Goal: Task Accomplishment & Management: Use online tool/utility

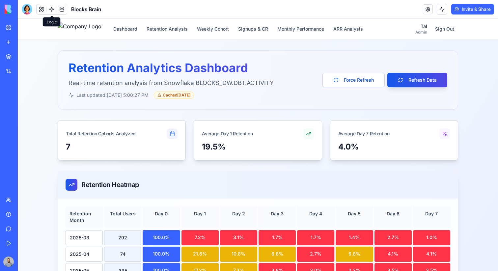
click at [50, 9] on link at bounding box center [52, 9] width 10 height 10
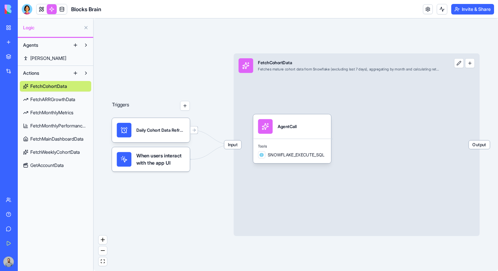
click at [61, 165] on span "GetAccountData" at bounding box center [46, 165] width 33 height 7
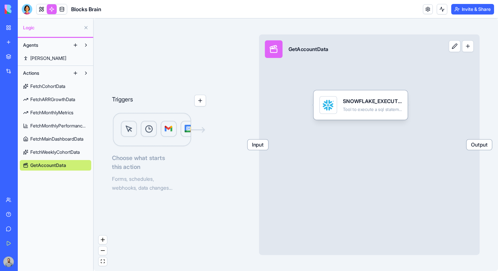
click at [265, 147] on span "Input" at bounding box center [257, 145] width 21 height 10
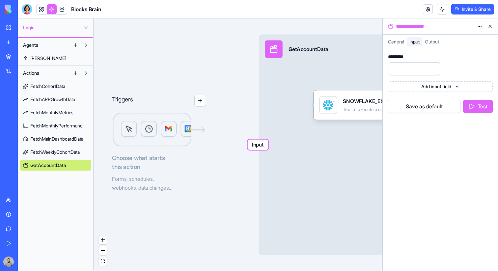
click at [473, 105] on button "Test" at bounding box center [478, 106] width 30 height 13
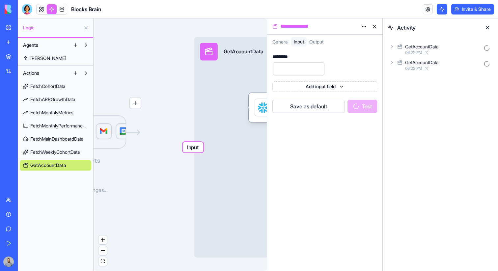
click at [464, 48] on div "GetAccountData" at bounding box center [443, 46] width 76 height 7
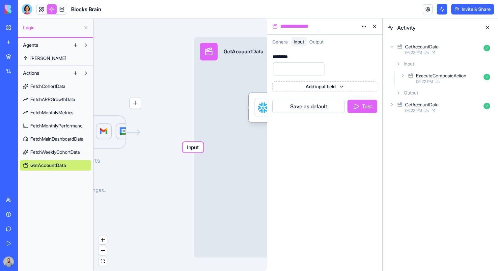
click at [452, 90] on div "Output" at bounding box center [442, 93] width 99 height 12
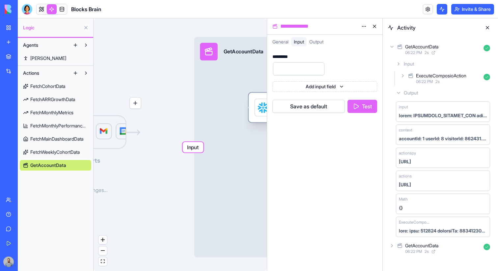
click at [251, 103] on div "SNOWFLAKE_EXECUTE_SQL Tool to execute a sql statement and return the resulting …" at bounding box center [295, 107] width 94 height 29
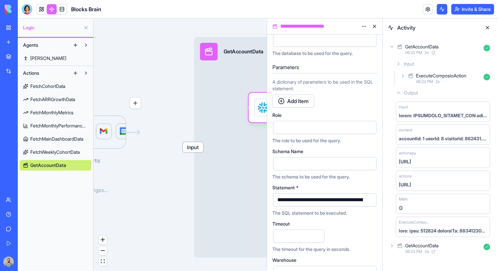
scroll to position [122, 0]
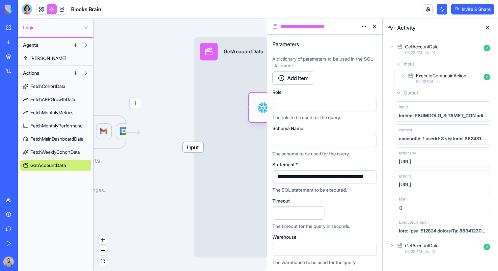
click at [368, 174] on button "button" at bounding box center [369, 176] width 11 height 11
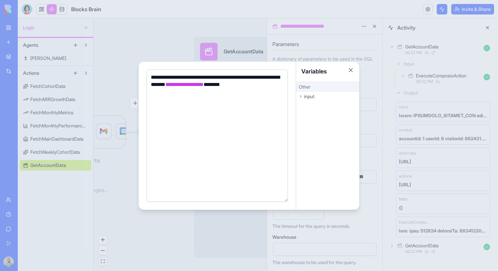
click at [382, 157] on div at bounding box center [249, 135] width 498 height 271
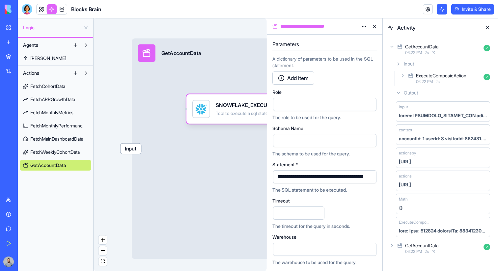
click at [124, 152] on span "Input" at bounding box center [130, 148] width 21 height 10
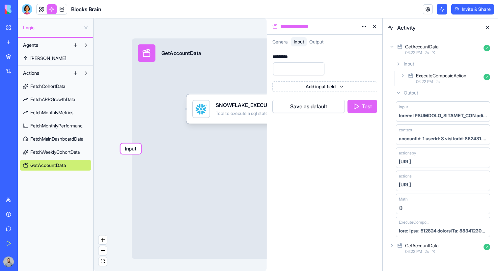
click at [359, 105] on button "Test" at bounding box center [362, 106] width 30 height 13
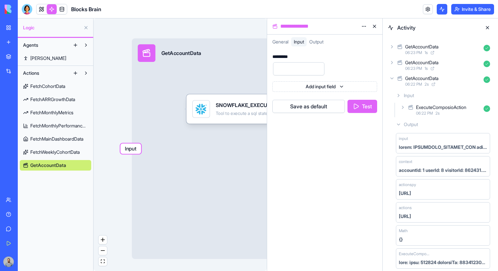
click at [444, 47] on div "GetAccountData" at bounding box center [443, 46] width 76 height 7
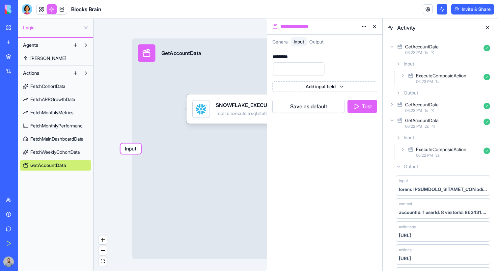
click at [431, 96] on div "Output" at bounding box center [442, 93] width 99 height 12
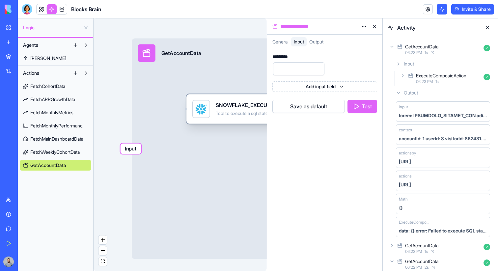
click at [233, 118] on div "SNOWFLAKE_EXECUTE_SQL Tool to execute a sql statement and return the resulting …" at bounding box center [233, 108] width 94 height 29
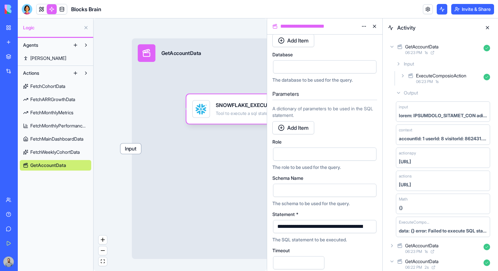
scroll to position [122, 0]
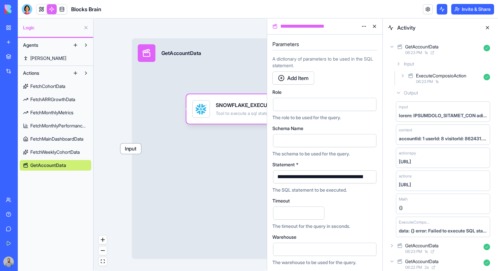
click at [370, 176] on button "button" at bounding box center [369, 176] width 11 height 11
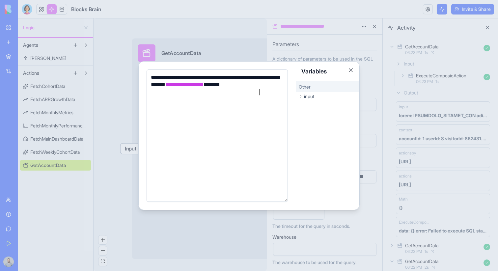
click at [367, 164] on div at bounding box center [249, 135] width 498 height 271
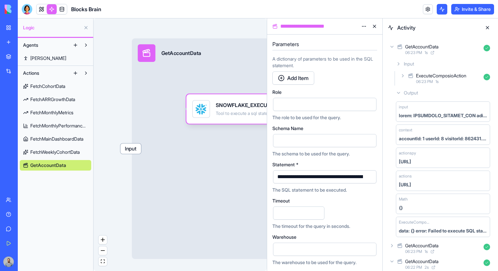
click at [372, 177] on button "button" at bounding box center [369, 176] width 11 height 11
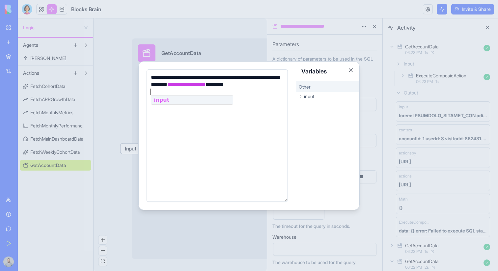
click at [401, 139] on div at bounding box center [249, 135] width 498 height 271
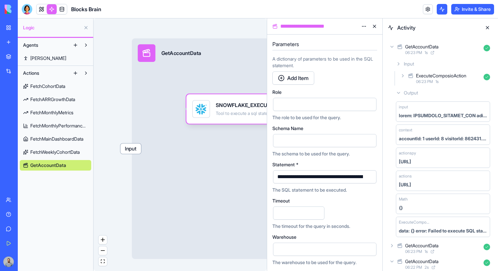
click at [138, 148] on span "Input" at bounding box center [130, 148] width 21 height 10
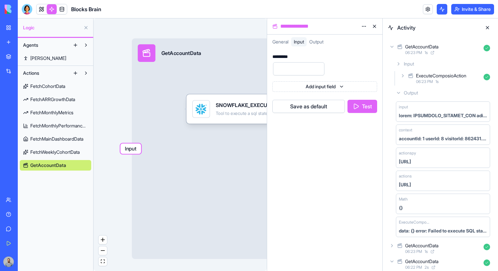
click at [357, 107] on button "Test" at bounding box center [362, 106] width 30 height 13
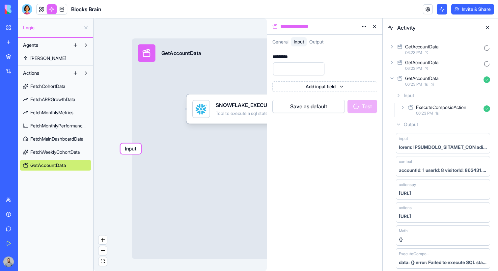
click at [453, 49] on div "GetAccountData" at bounding box center [443, 46] width 76 height 7
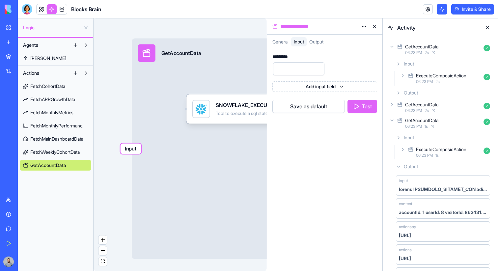
click at [449, 76] on div "ExecuteComposioAction" at bounding box center [441, 75] width 50 height 7
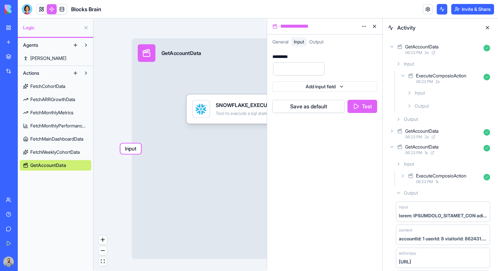
click at [437, 115] on div "Output" at bounding box center [442, 119] width 99 height 12
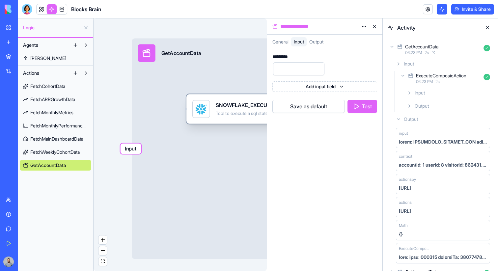
click at [247, 96] on div "SNOWFLAKE_EXECUTE_SQL Tool to execute a sql statement and return the resulting …" at bounding box center [233, 108] width 94 height 29
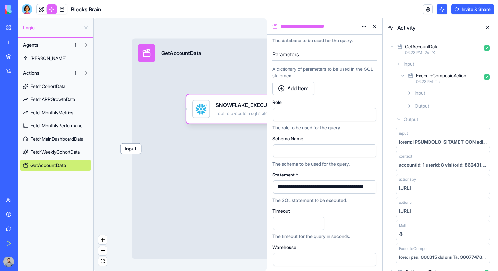
scroll to position [122, 0]
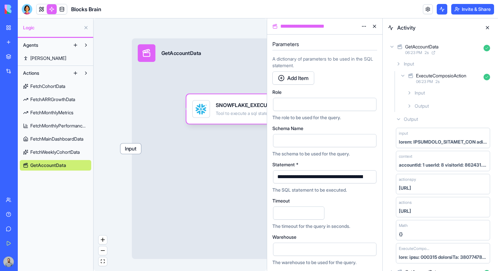
click at [371, 179] on button "button" at bounding box center [369, 176] width 11 height 11
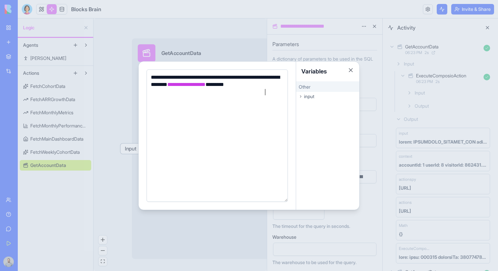
click at [272, 53] on div at bounding box center [249, 135] width 498 height 271
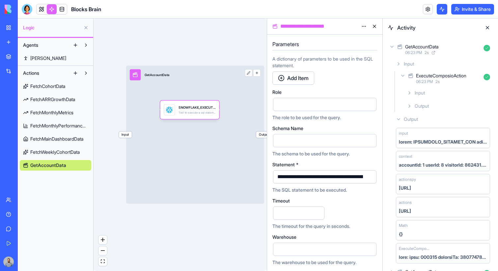
click at [137, 129] on div "Input GetAccountData Output" at bounding box center [195, 134] width 138 height 138
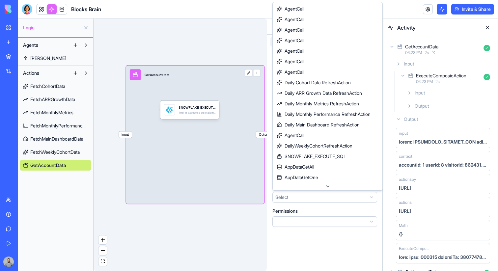
click at [283, 199] on html "**********" at bounding box center [249, 135] width 498 height 271
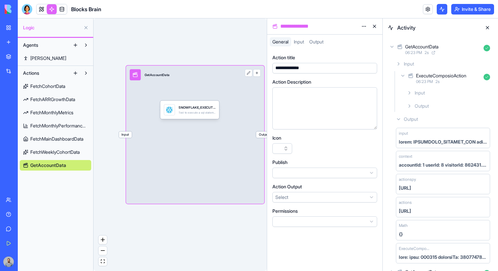
click at [283, 199] on html "**********" at bounding box center [249, 135] width 498 height 271
click at [257, 73] on button "button" at bounding box center [256, 72] width 7 height 7
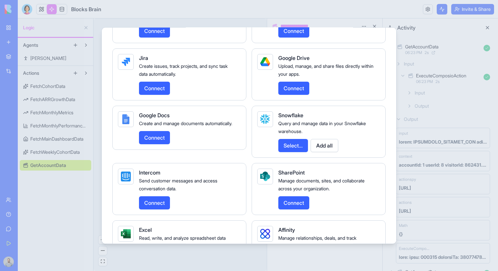
scroll to position [1290, 0]
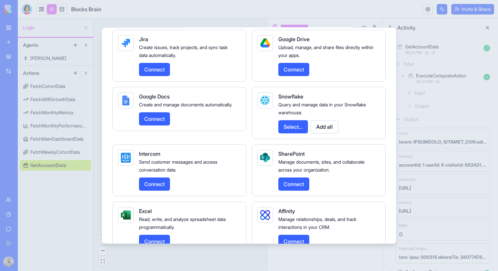
click at [299, 133] on button "Select..." at bounding box center [293, 126] width 30 height 13
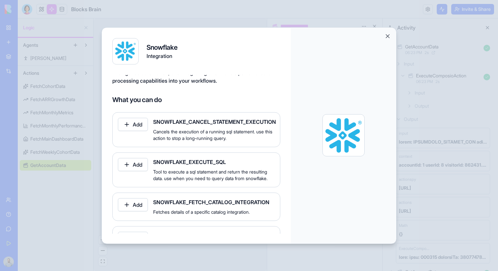
scroll to position [31, 0]
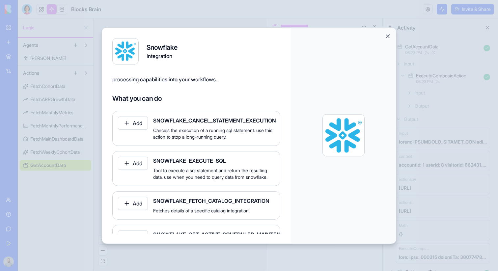
click at [145, 167] on button "Add" at bounding box center [133, 162] width 30 height 13
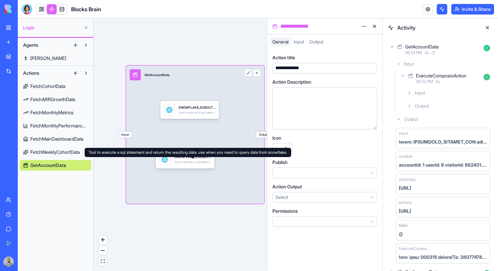
drag, startPoint x: 167, startPoint y: 125, endPoint x: 190, endPoint y: 162, distance: 43.3
click at [190, 162] on div "Tool to execute a sql statement and return the resulting data. use when you nee…" at bounding box center [192, 162] width 37 height 4
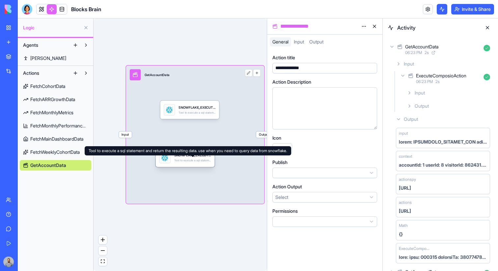
click at [190, 162] on div "Tool to execute a sql statement and return the resulting data. use when you nee…" at bounding box center [192, 161] width 37 height 4
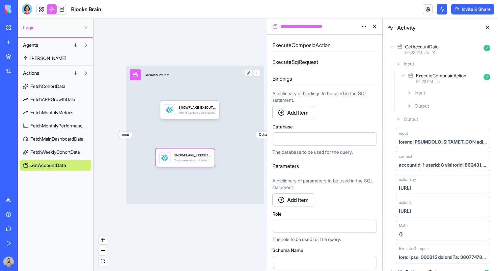
scroll to position [122, 0]
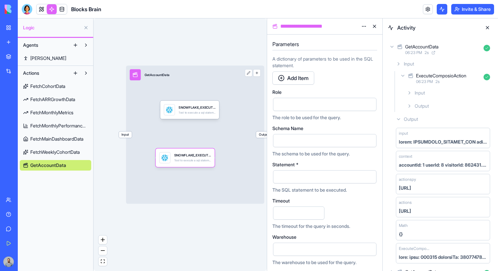
click at [370, 176] on button "button" at bounding box center [369, 176] width 11 height 11
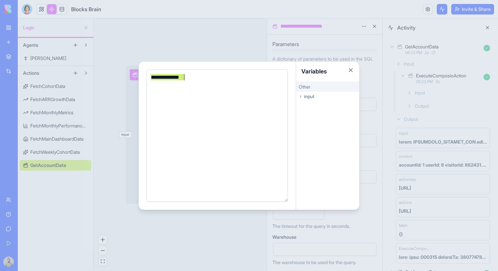
click at [208, 120] on div "**********" at bounding box center [216, 136] width 135 height 124
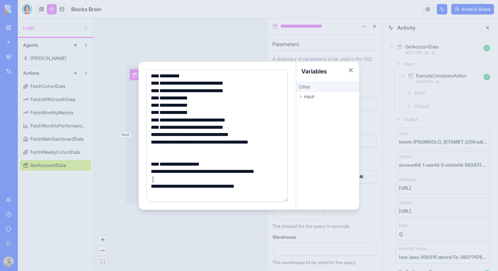
click at [153, 179] on div "**********" at bounding box center [216, 175] width 135 height 15
click at [374, 159] on div at bounding box center [249, 135] width 498 height 271
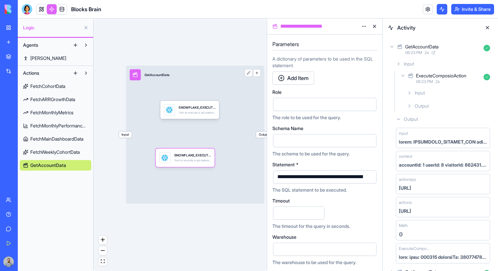
click at [124, 135] on span "Input" at bounding box center [125, 134] width 13 height 7
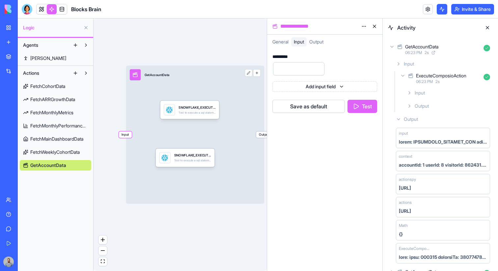
click at [358, 104] on button "Test" at bounding box center [362, 106] width 30 height 13
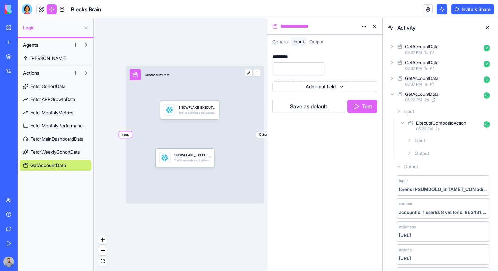
click at [454, 49] on div "GetAccountData" at bounding box center [443, 46] width 76 height 7
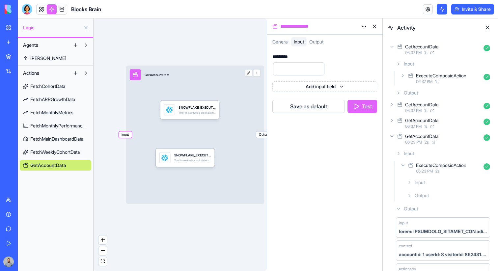
click at [449, 88] on div "Output" at bounding box center [442, 93] width 99 height 12
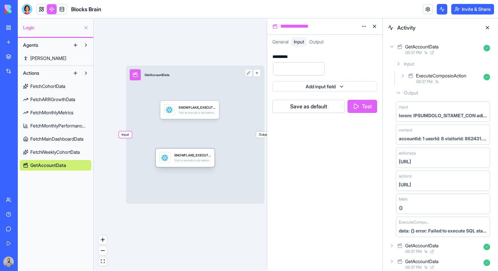
click at [189, 150] on div "SNOWFLAKE_EXECUTE_SQL Tool to execute a sql statement and return the resulting …" at bounding box center [185, 157] width 59 height 18
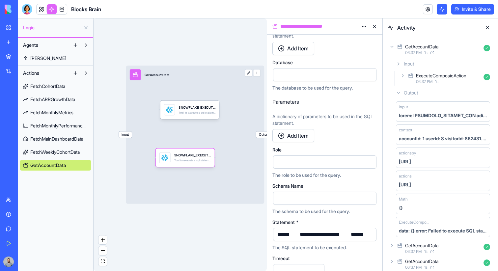
scroll to position [112, 0]
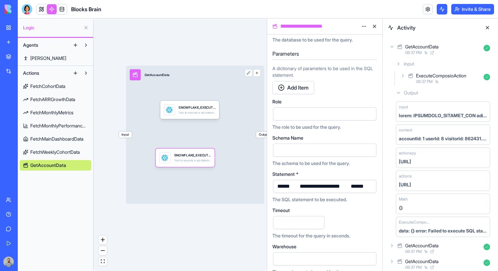
click at [368, 189] on button "button" at bounding box center [369, 186] width 11 height 11
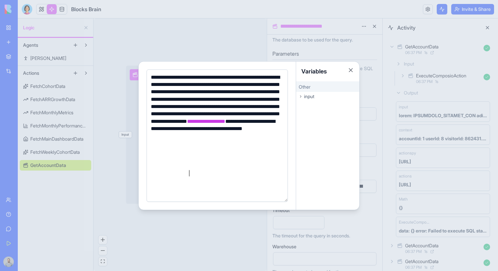
click at [176, 79] on div "**********" at bounding box center [216, 125] width 135 height 103
click at [238, 180] on div "**********" at bounding box center [216, 136] width 135 height 124
click at [365, 79] on div at bounding box center [249, 135] width 498 height 271
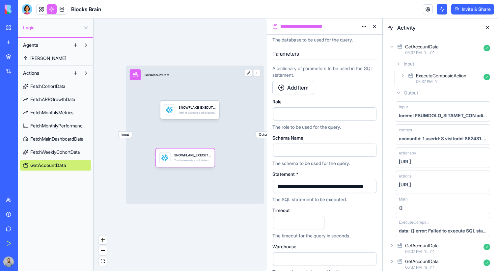
click at [364, 24] on html "**********" at bounding box center [249, 135] width 498 height 271
click at [354, 37] on div "State" at bounding box center [347, 40] width 39 height 11
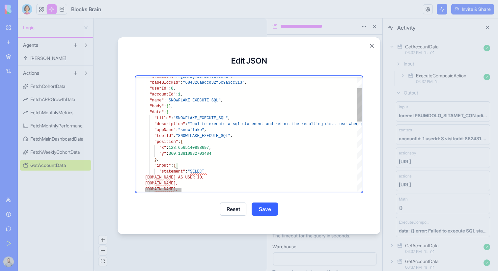
scroll to position [30, 64]
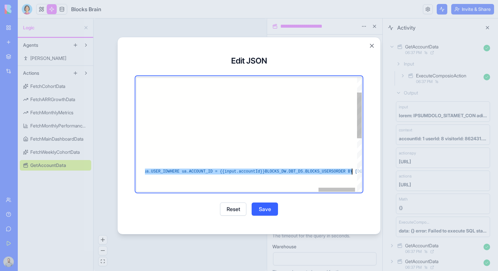
scroll to position [12, 1232]
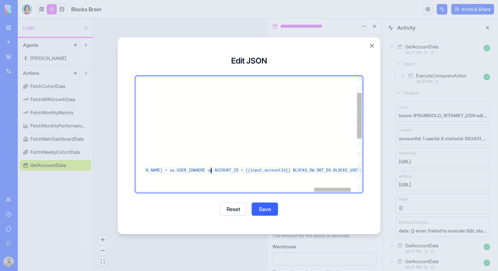
scroll to position [12, 1065]
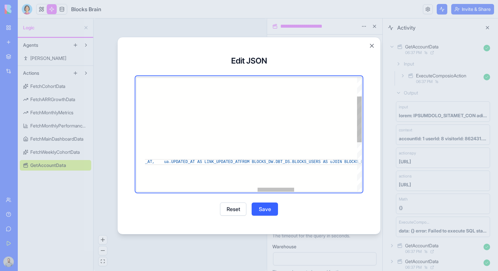
click at [272, 162] on div ""statement" : "SELECT u.ID AS USER_ID, u.NAME, u.EMAIL, u.PHONE, u.PENDING, u.C…" at bounding box center [105, 172] width 1253 height 286
click at [270, 162] on div ""statement" : "SELECT u.ID AS USER_ID, u.NAME, u.EMAIL, u.PHONE, u.PENDING, u.C…" at bounding box center [105, 172] width 1253 height 286
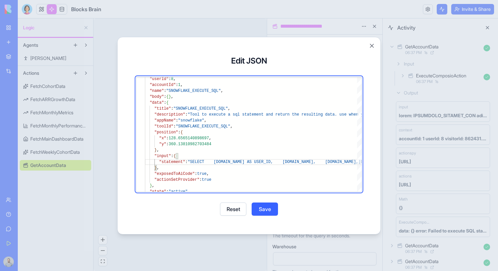
type textarea "**********"
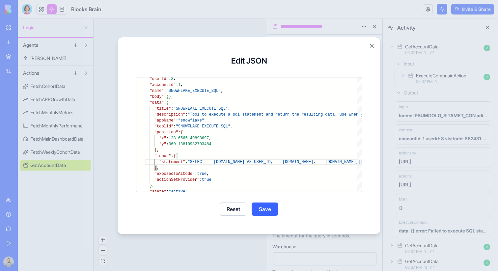
click at [436, 58] on div at bounding box center [249, 135] width 498 height 271
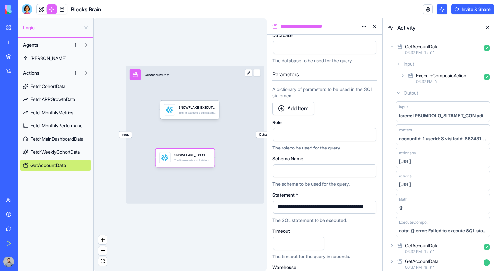
scroll to position [92, 0]
click at [369, 208] on button "button" at bounding box center [369, 206] width 11 height 11
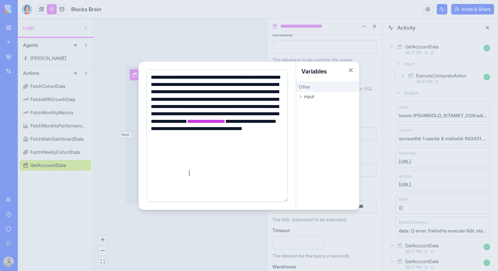
click at [378, 143] on div at bounding box center [249, 135] width 498 height 271
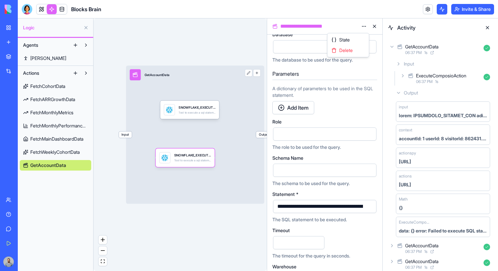
click at [362, 27] on html "**********" at bounding box center [249, 135] width 498 height 271
click at [362, 26] on html "**********" at bounding box center [249, 135] width 498 height 271
click at [369, 205] on button "button" at bounding box center [369, 206] width 11 height 11
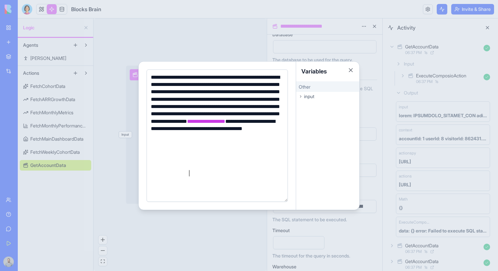
click at [242, 174] on div "**********" at bounding box center [216, 125] width 135 height 103
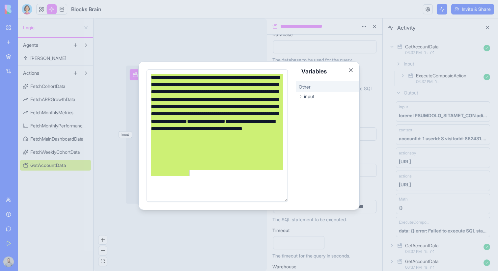
click at [247, 121] on div "**********" at bounding box center [216, 125] width 135 height 103
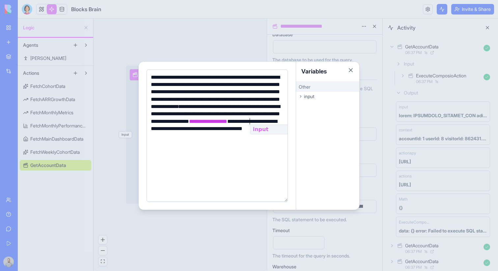
click at [212, 139] on div "**********" at bounding box center [216, 125] width 135 height 103
click at [260, 128] on div "**********" at bounding box center [216, 125] width 135 height 103
click at [225, 136] on div "**********" at bounding box center [216, 125] width 135 height 103
click at [170, 145] on div "**********" at bounding box center [216, 125] width 135 height 103
click at [222, 144] on div "**********" at bounding box center [216, 125] width 135 height 103
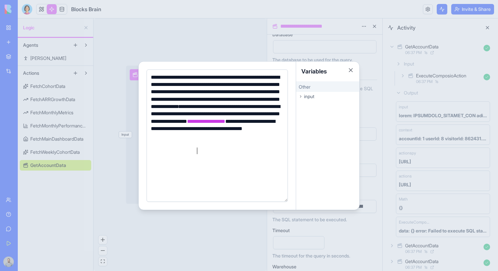
click at [196, 152] on div "**********" at bounding box center [216, 125] width 135 height 103
click at [187, 124] on span "**********" at bounding box center [206, 121] width 38 height 5
click at [368, 42] on div at bounding box center [249, 135] width 498 height 271
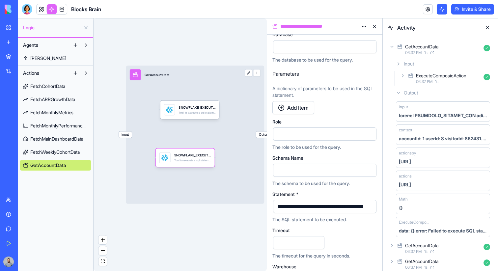
click at [123, 134] on span "Input" at bounding box center [125, 134] width 13 height 7
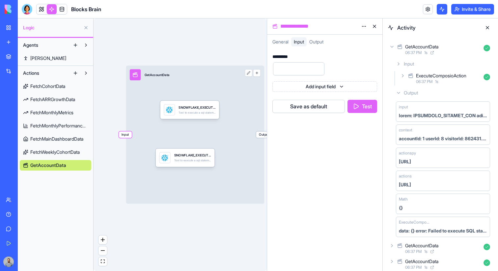
click at [362, 102] on button "Test" at bounding box center [362, 106] width 30 height 13
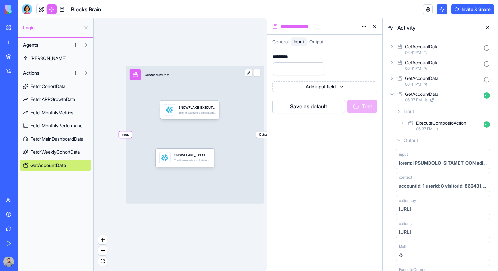
click at [458, 49] on div "GetAccountData" at bounding box center [443, 46] width 76 height 7
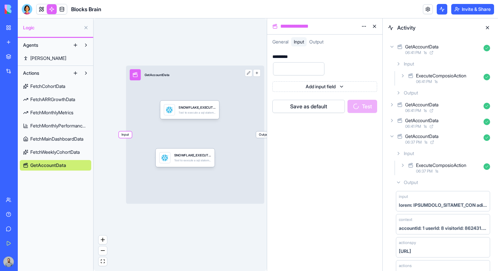
click at [451, 91] on div "Output" at bounding box center [442, 93] width 99 height 12
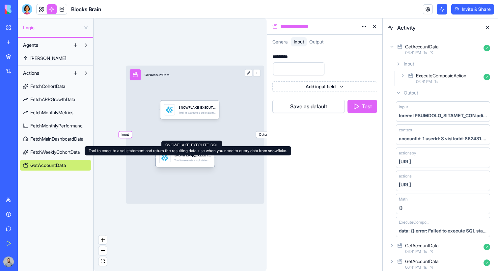
click at [203, 159] on div "Tool to execute a sql statement and return the resulting data. use when you nee…" at bounding box center [192, 161] width 37 height 4
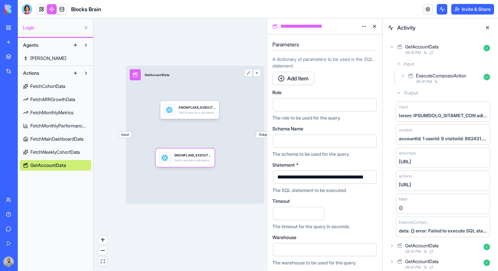
scroll to position [122, 0]
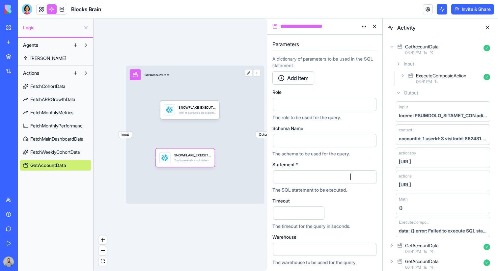
scroll to position [0, 0]
click at [120, 136] on span "Input" at bounding box center [125, 134] width 13 height 7
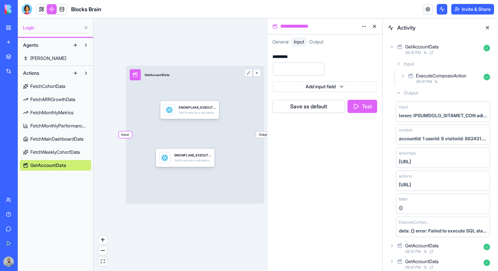
click at [353, 112] on button "Test" at bounding box center [362, 106] width 30 height 13
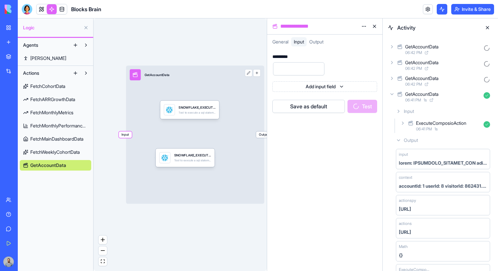
click at [457, 49] on div "GetAccountData" at bounding box center [443, 46] width 76 height 7
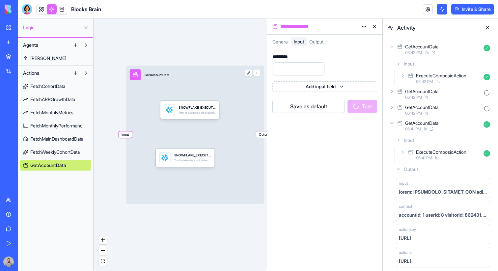
click at [454, 75] on div "ExecuteComposioAction" at bounding box center [441, 75] width 50 height 7
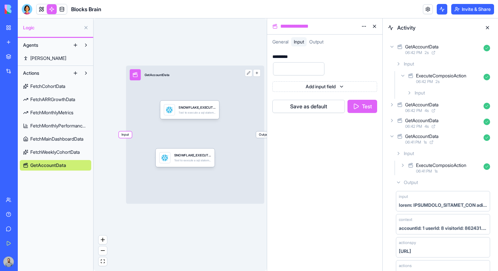
click at [450, 50] on div "GetAccountData" at bounding box center [443, 46] width 76 height 7
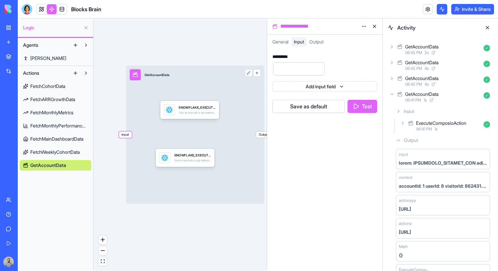
click at [450, 51] on div "06:42 PM 2 s" at bounding box center [443, 52] width 76 height 5
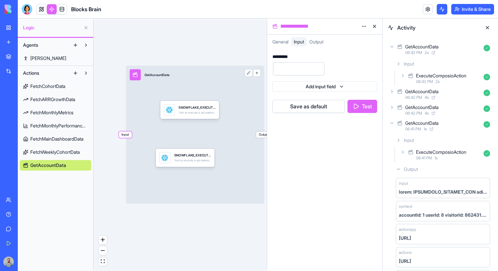
click at [375, 108] on button "Test" at bounding box center [362, 106] width 30 height 13
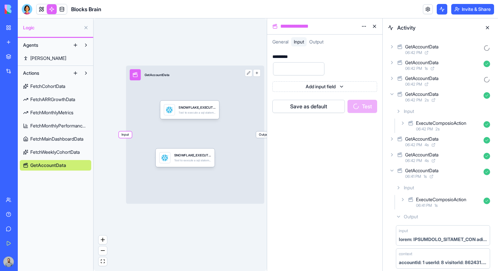
click at [447, 53] on div "06:42 PM" at bounding box center [443, 52] width 76 height 5
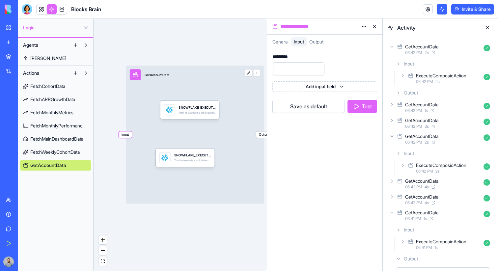
click at [438, 91] on div "Output" at bounding box center [442, 93] width 99 height 12
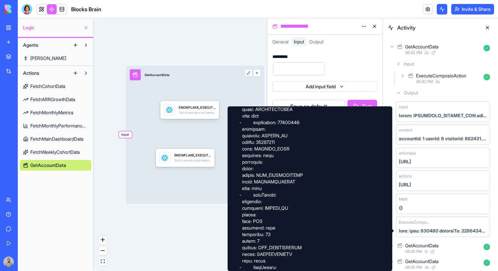
scroll to position [754, 0]
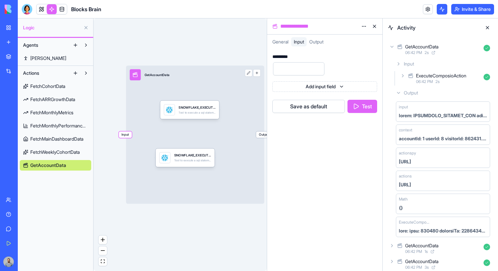
click at [446, 96] on div "Output" at bounding box center [442, 93] width 99 height 12
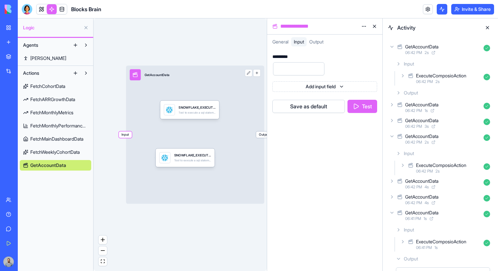
click at [449, 107] on div "GetAccountData" at bounding box center [443, 104] width 76 height 7
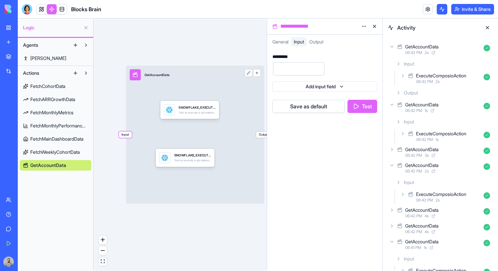
click at [452, 147] on div "GetAccountData" at bounding box center [443, 149] width 76 height 7
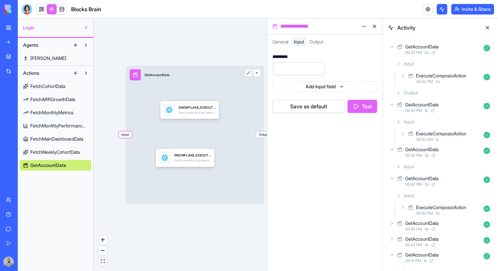
click at [451, 178] on div "GetAccountData" at bounding box center [443, 178] width 76 height 7
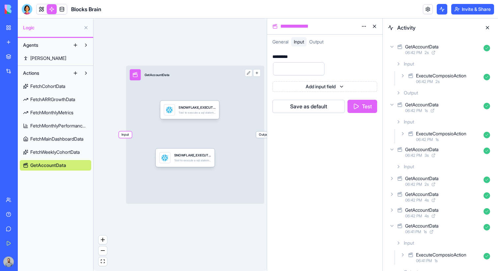
click at [451, 112] on div "06:42 PM 1 s" at bounding box center [443, 110] width 76 height 5
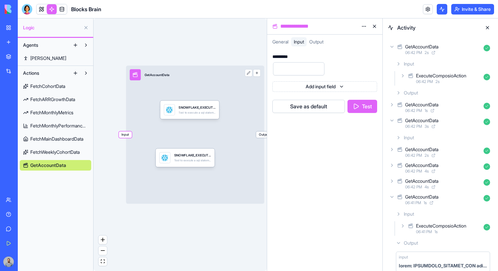
click at [451, 124] on div "06:42 PM 3 s" at bounding box center [443, 126] width 76 height 5
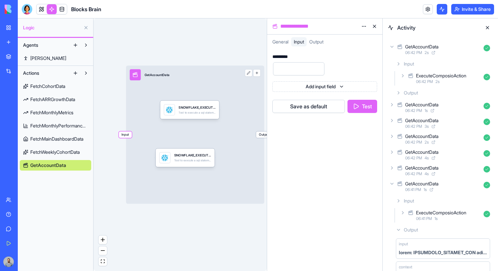
click at [452, 51] on div "06:42 PM 2 s" at bounding box center [443, 52] width 76 height 5
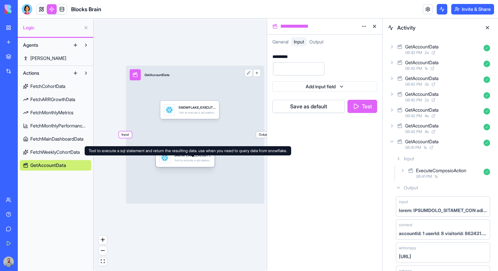
click at [200, 159] on div "Tool to execute a sql statement and return the resulting data. use when you nee…" at bounding box center [192, 161] width 37 height 4
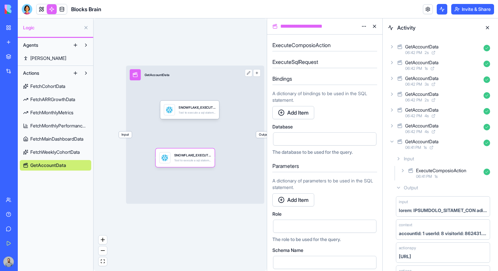
click at [123, 133] on span "Input" at bounding box center [125, 134] width 13 height 7
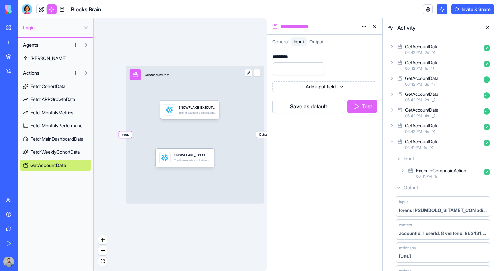
click at [353, 107] on button "Test" at bounding box center [362, 106] width 30 height 13
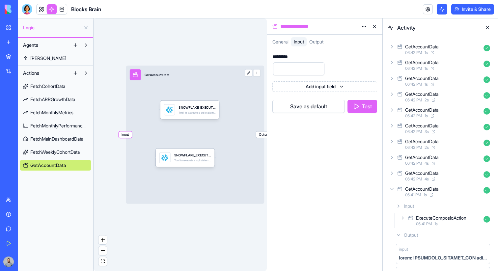
click at [461, 45] on div "GetAccountData" at bounding box center [443, 46] width 76 height 7
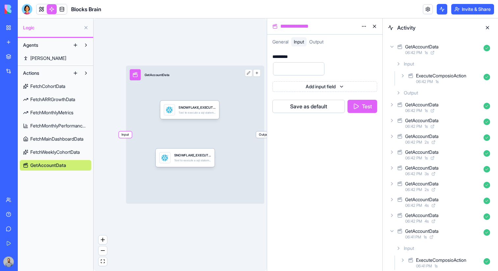
click at [453, 93] on div "Output" at bounding box center [442, 93] width 99 height 12
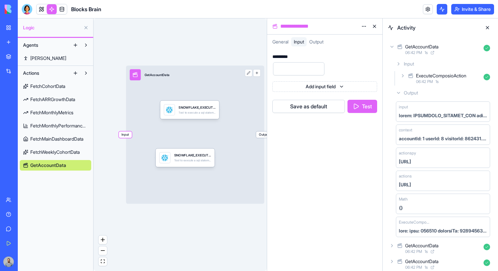
click at [154, 179] on div "Input GetAccountData Output" at bounding box center [195, 134] width 138 height 138
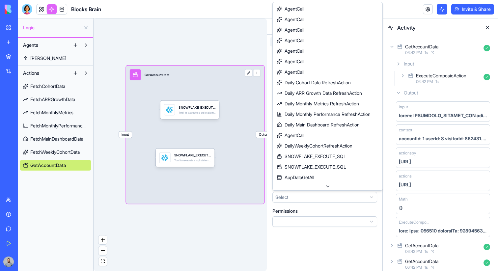
click at [332, 198] on html "**********" at bounding box center [249, 135] width 498 height 271
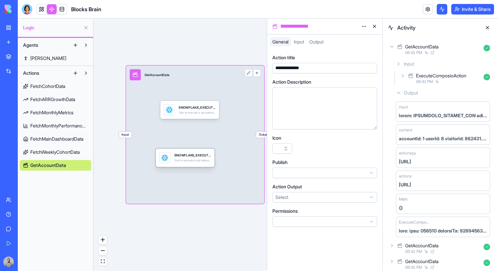
click at [200, 165] on div "SNOWFLAKE_EXECUTE_SQL Tool to execute a sql statement and return the resulting …" at bounding box center [185, 157] width 59 height 18
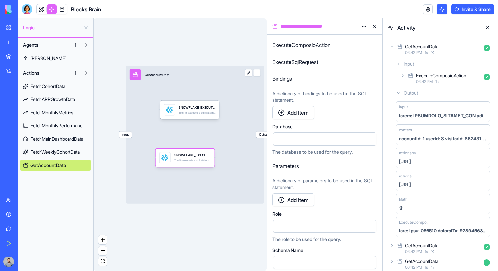
click at [342, 32] on div "**********" at bounding box center [324, 26] width 115 height 16
click at [342, 27] on div "**********" at bounding box center [319, 26] width 80 height 8
click at [208, 163] on div "SNOWFLAKE_EXECUTE_SQL Tool to execute a sql statement and return the resulting …" at bounding box center [192, 157] width 37 height 11
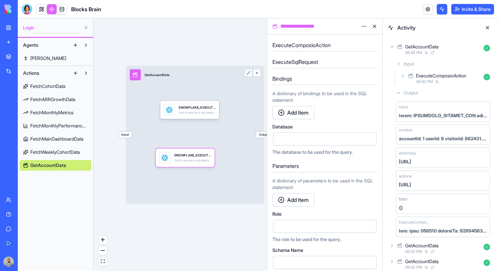
click at [238, 154] on div "Input GetAccountData Output" at bounding box center [195, 134] width 138 height 138
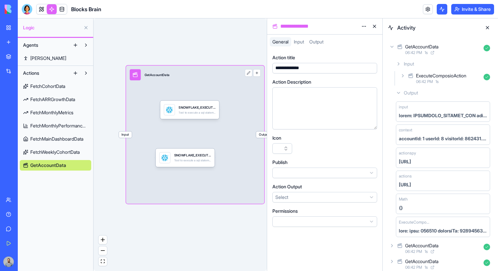
click at [333, 200] on html "**********" at bounding box center [249, 135] width 498 height 271
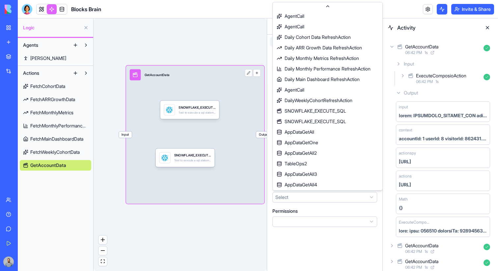
scroll to position [107, 0]
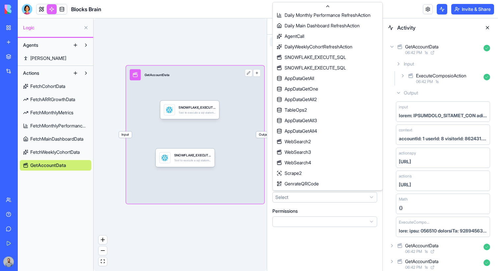
click at [345, 259] on html "**********" at bounding box center [249, 135] width 498 height 271
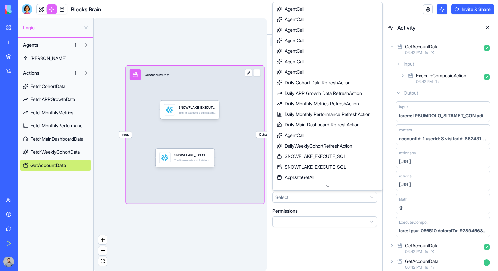
click at [340, 197] on html "**********" at bounding box center [249, 135] width 498 height 271
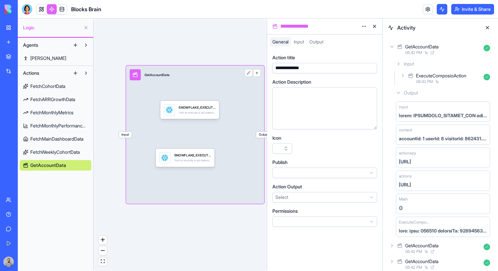
click at [339, 245] on html "**********" at bounding box center [249, 135] width 498 height 271
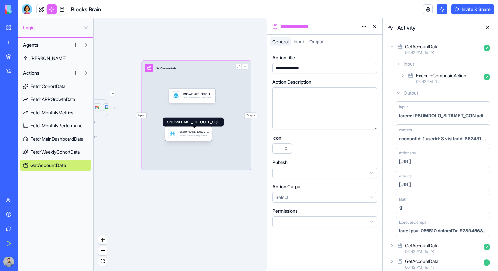
click at [201, 133] on div "SNOWFLAKE_EXECUTE_SQL" at bounding box center [194, 132] width 29 height 4
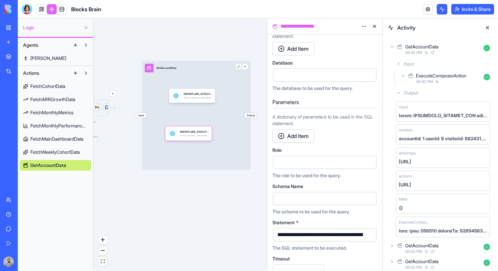
scroll to position [122, 0]
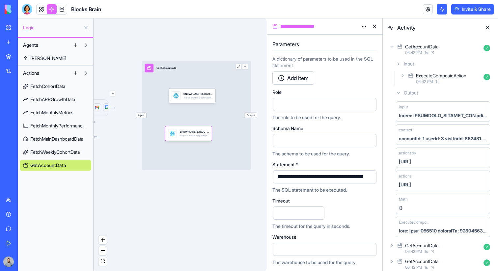
click at [143, 115] on span "Input" at bounding box center [141, 115] width 10 height 5
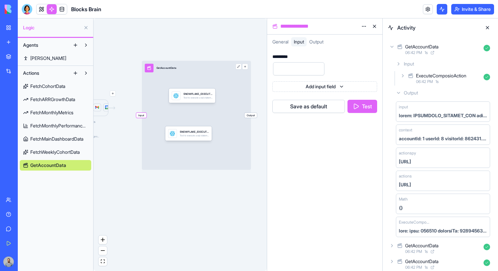
click at [375, 103] on button "Test" at bounding box center [362, 106] width 30 height 13
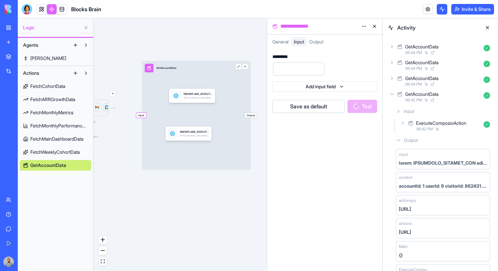
click at [445, 44] on div "GetAccountData" at bounding box center [443, 46] width 76 height 7
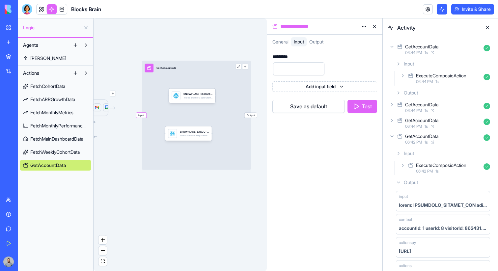
click at [442, 91] on div "Output" at bounding box center [442, 93] width 99 height 12
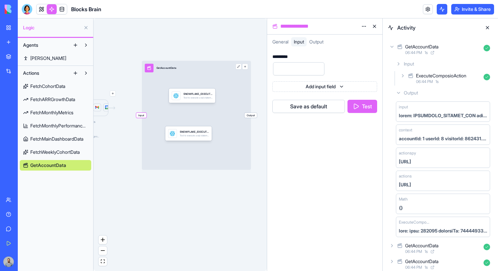
click at [443, 95] on div "Output" at bounding box center [442, 93] width 99 height 12
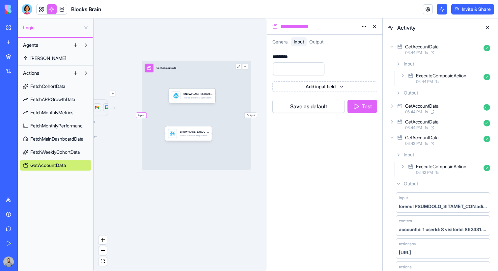
click at [442, 74] on div "ExecuteComposioAction" at bounding box center [441, 75] width 50 height 7
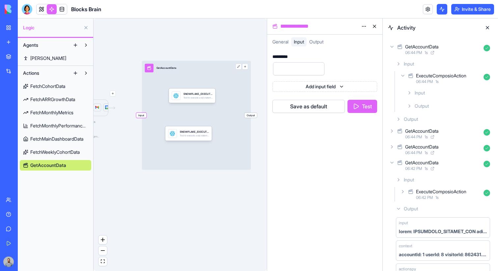
click at [446, 101] on div "Output" at bounding box center [448, 106] width 89 height 12
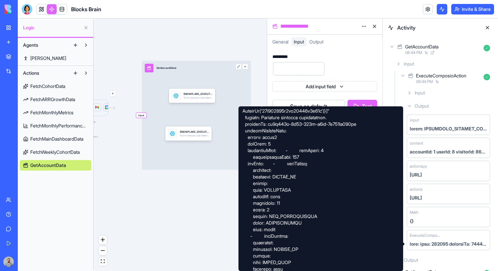
scroll to position [127, 0]
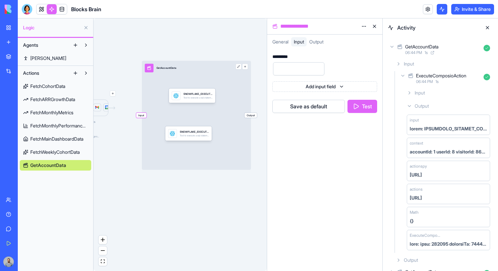
click at [198, 152] on div "Input GetAccountData Output" at bounding box center [196, 115] width 109 height 109
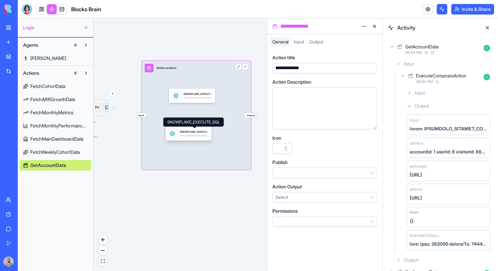
click at [198, 133] on div "SNOWFLAKE_EXECUTE_SQL" at bounding box center [194, 132] width 29 height 4
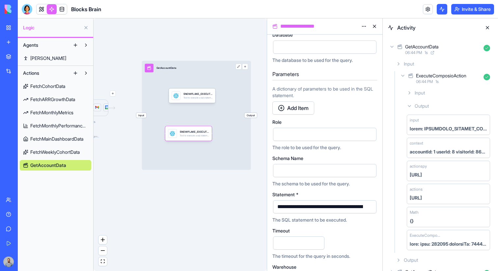
scroll to position [122, 0]
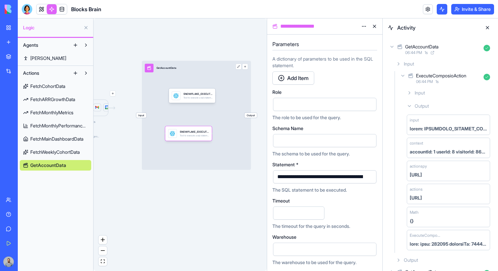
click at [318, 182] on div "**********" at bounding box center [324, 176] width 103 height 13
click at [198, 101] on div "SNOWFLAKE_EXECUTE_SQL Tool to execute a sql statement and return the resulting …" at bounding box center [192, 95] width 46 height 14
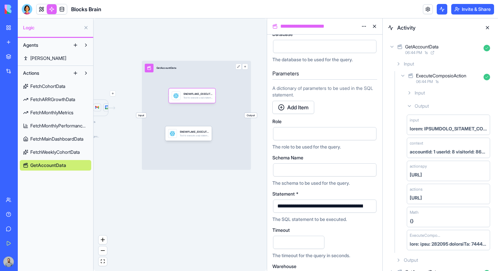
scroll to position [122, 0]
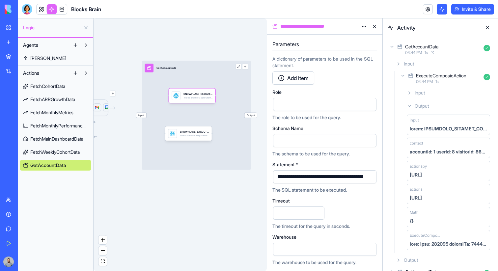
click at [367, 178] on button "button" at bounding box center [369, 176] width 11 height 11
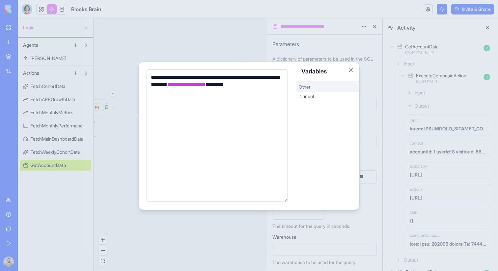
click at [239, 142] on div "**********" at bounding box center [216, 136] width 135 height 124
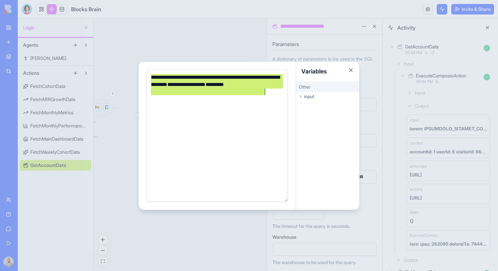
copy div "**********"
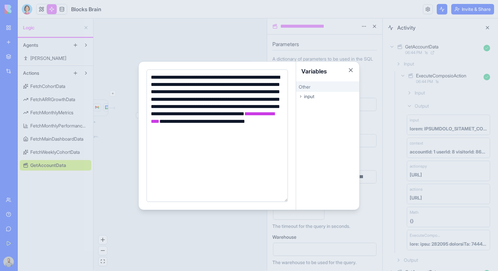
click at [369, 103] on div at bounding box center [249, 135] width 498 height 271
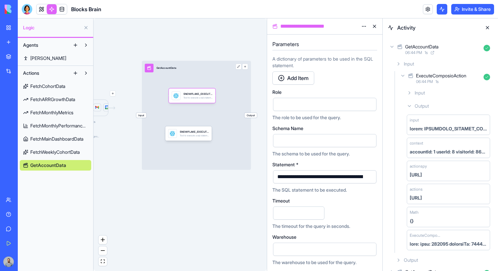
click at [143, 119] on div "Input GetAccountData Output" at bounding box center [196, 115] width 109 height 109
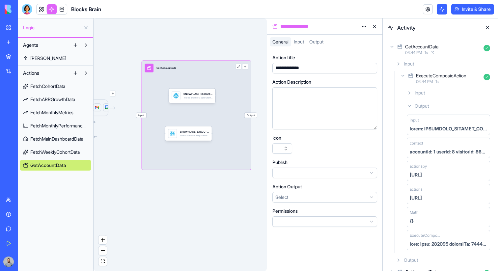
click at [143, 114] on span "Input" at bounding box center [141, 115] width 10 height 5
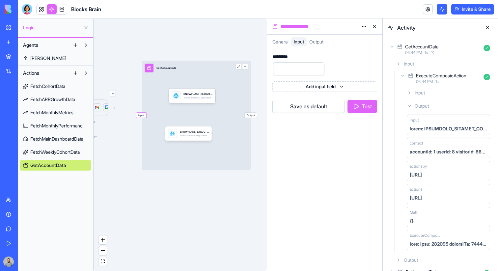
click at [371, 102] on button "Test" at bounding box center [362, 106] width 30 height 13
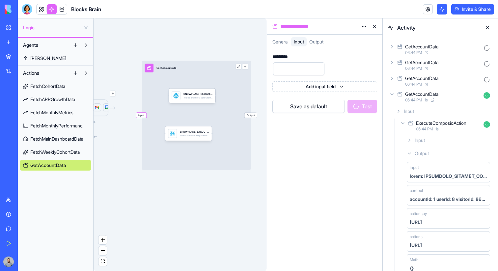
click at [462, 43] on div "GetAccountData 06:44 PM" at bounding box center [440, 49] width 105 height 14
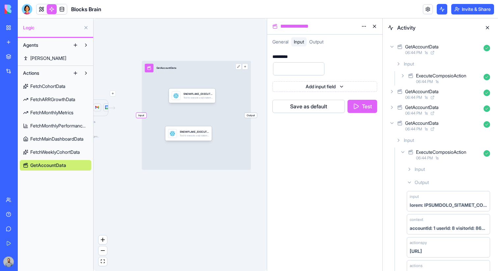
click at [456, 51] on div "06:44 PM 1 s" at bounding box center [443, 52] width 76 height 5
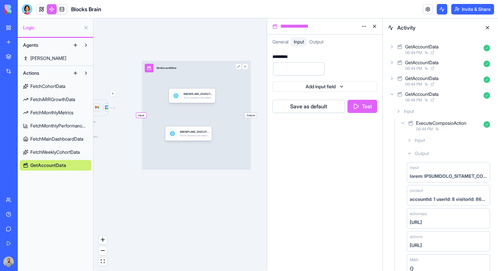
click at [457, 51] on div "06:44 PM 1 s" at bounding box center [443, 52] width 76 height 5
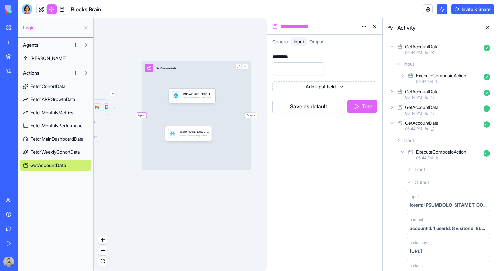
click at [367, 108] on button "Test" at bounding box center [362, 106] width 30 height 13
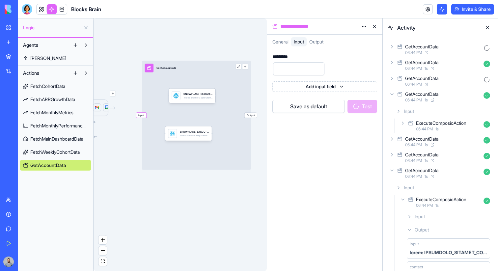
click at [467, 48] on div "GetAccountData" at bounding box center [443, 46] width 76 height 7
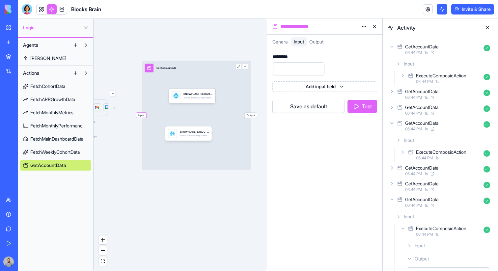
click at [454, 95] on div "06:44 PM 1 s" at bounding box center [443, 97] width 76 height 5
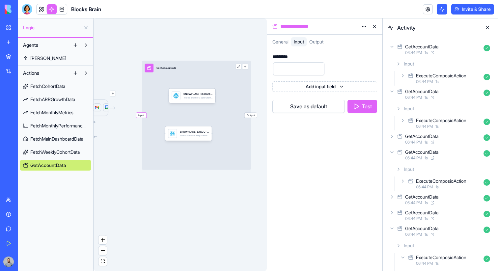
click at [376, 111] on button "Test" at bounding box center [362, 106] width 30 height 13
click at [372, 111] on div "Save as default Test" at bounding box center [324, 105] width 105 height 16
click at [364, 106] on div "Save as default Test" at bounding box center [324, 105] width 105 height 16
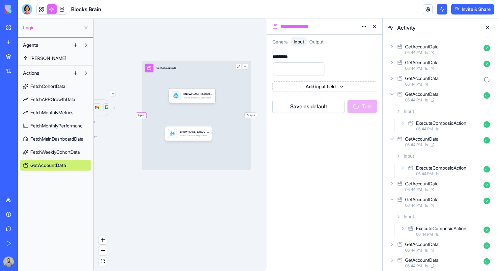
click at [446, 44] on div "GetAccountData" at bounding box center [443, 46] width 76 height 7
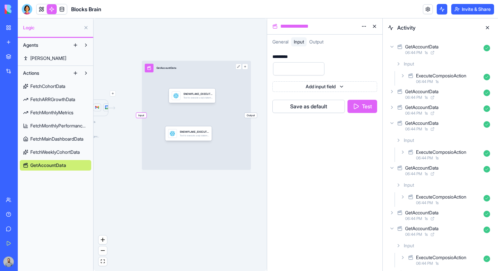
click at [454, 93] on div "GetAccountData" at bounding box center [443, 91] width 76 height 7
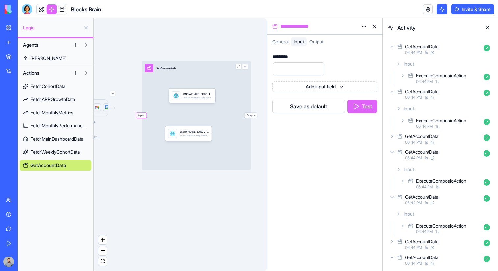
click at [469, 135] on div "GetAccountData" at bounding box center [443, 136] width 76 height 7
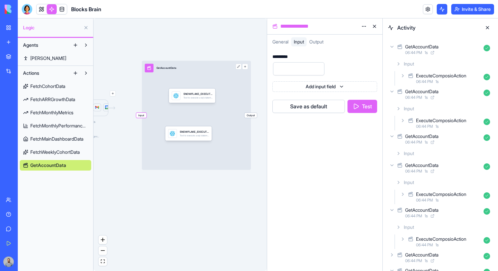
click at [457, 76] on div "ExecuteComposioAction" at bounding box center [441, 75] width 50 height 7
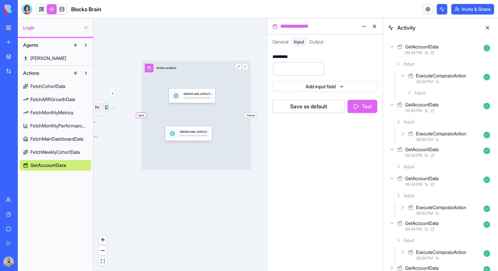
click at [457, 88] on div "Input" at bounding box center [448, 93] width 89 height 12
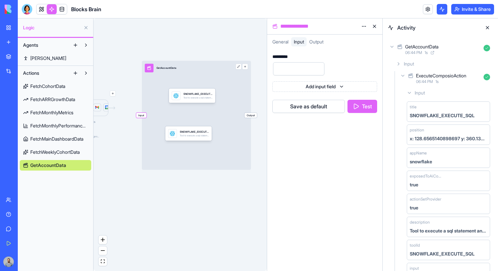
click at [436, 90] on div "Input" at bounding box center [448, 93] width 89 height 12
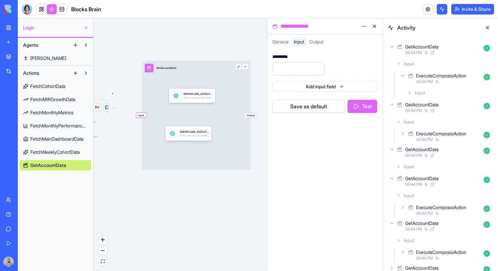
click at [431, 149] on div "GetAccountData" at bounding box center [421, 149] width 33 height 7
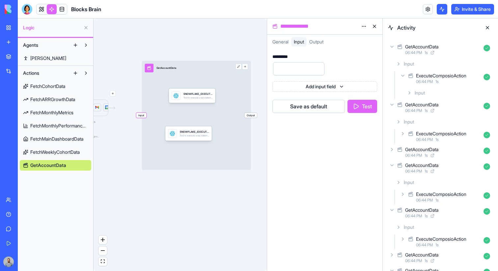
click at [431, 104] on div "GetAccountData" at bounding box center [421, 104] width 33 height 7
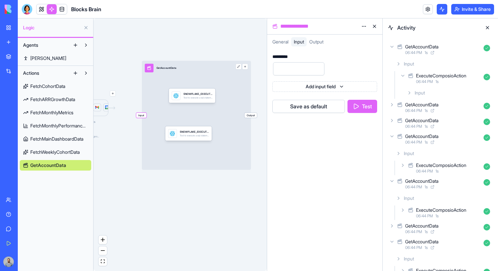
click at [431, 130] on div "GetAccountData 06:44 PM 1 s" at bounding box center [440, 123] width 105 height 14
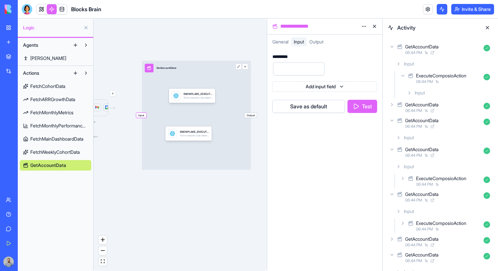
click at [433, 126] on icon at bounding box center [432, 126] width 4 height 4
click at [434, 149] on div "GetAccountData" at bounding box center [421, 149] width 33 height 7
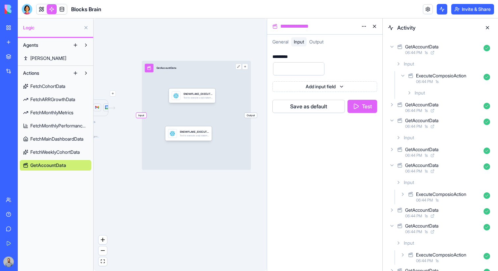
click at [369, 103] on button "Test" at bounding box center [362, 106] width 30 height 13
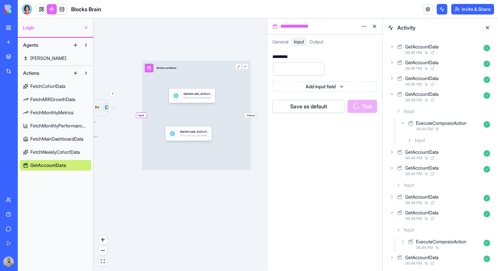
click at [453, 76] on div "GetAccountData" at bounding box center [443, 78] width 76 height 7
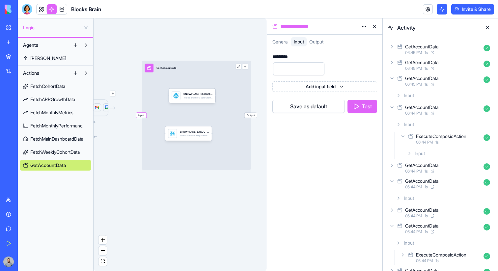
click at [452, 65] on div "GetAccountData" at bounding box center [443, 62] width 76 height 7
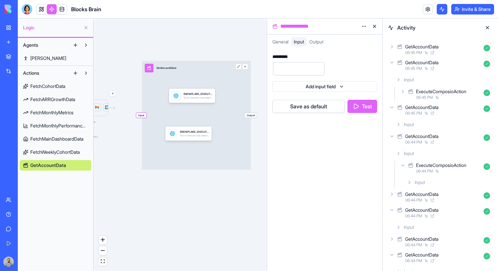
click at [453, 51] on div "06:45 PM 1 s" at bounding box center [443, 52] width 76 height 5
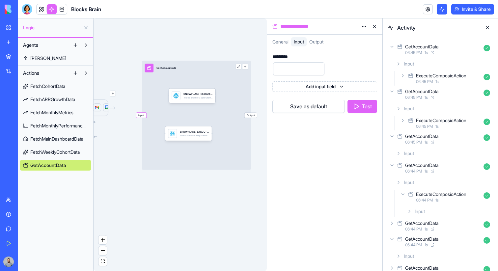
click at [199, 178] on div "Triggers Choose what starts this action Forms, schedules, webhooks, data change…" at bounding box center [179, 144] width 173 height 252
click at [484, 24] on button at bounding box center [487, 27] width 11 height 11
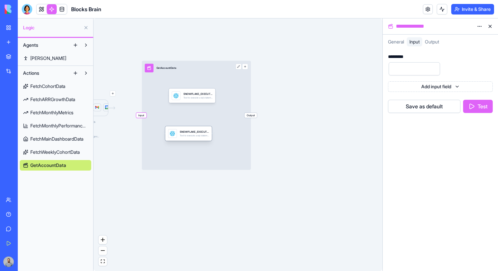
click at [202, 138] on div "SNOWFLAKE_EXECUTE_SQL Tool to execute a sql statement and return the resulting …" at bounding box center [188, 133] width 46 height 14
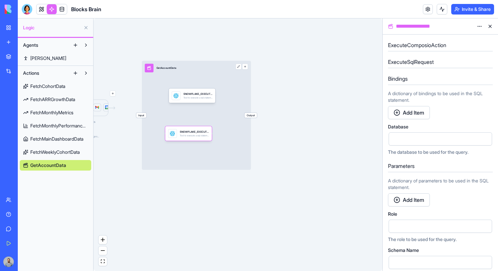
click at [249, 115] on span "Output" at bounding box center [250, 115] width 13 height 5
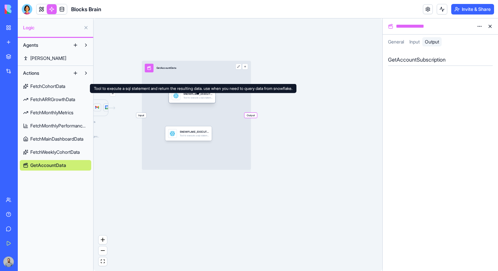
click at [204, 98] on div "Tool to execute a sql statement and return the resulting data. use when you nee…" at bounding box center [197, 97] width 29 height 3
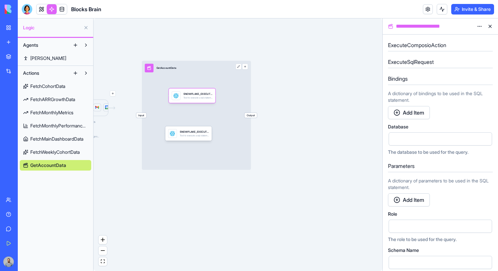
click at [253, 116] on span "Output" at bounding box center [250, 115] width 13 height 5
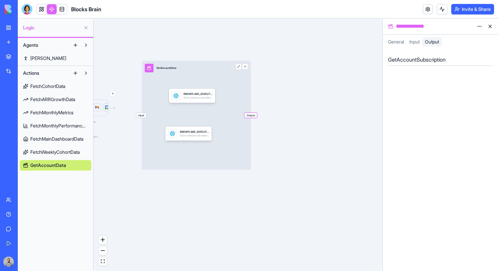
click at [445, 89] on div "GetAccountSubscription" at bounding box center [439, 160] width 115 height 222
click at [429, 65] on div "GetAccountSubscription" at bounding box center [440, 62] width 105 height 12
click at [427, 55] on div "GetAccountSubscription" at bounding box center [440, 62] width 105 height 17
click at [440, 58] on h5 "GetAccountSubscription" at bounding box center [440, 60] width 105 height 8
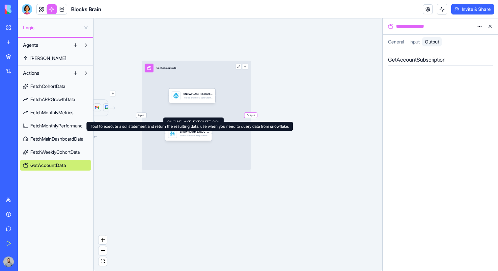
click at [201, 142] on div "Input GetAccountData Output" at bounding box center [196, 115] width 109 height 109
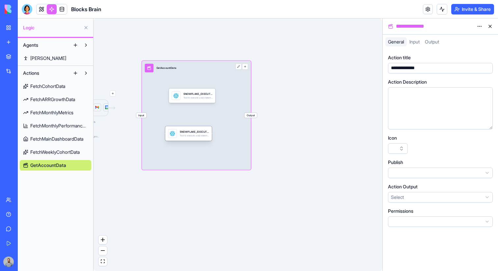
click at [201, 137] on div "SNOWFLAKE_EXECUTE_SQL Tool to execute a sql statement and return the resulting …" at bounding box center [194, 133] width 29 height 9
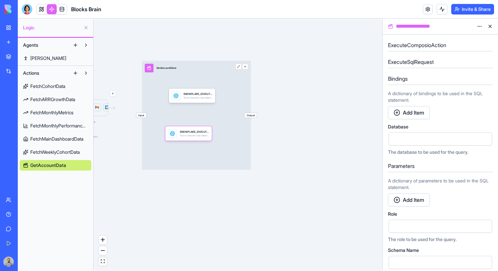
click at [235, 113] on div "Input GetAccountData Output" at bounding box center [196, 115] width 109 height 109
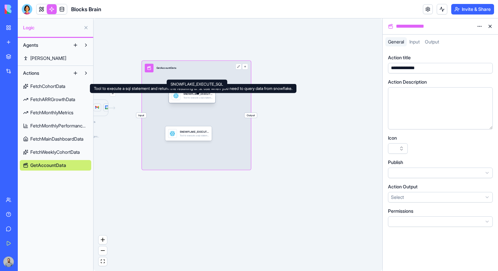
click at [211, 95] on div "SNOWFLAKE_EXECUTE_SQL" at bounding box center [197, 94] width 29 height 4
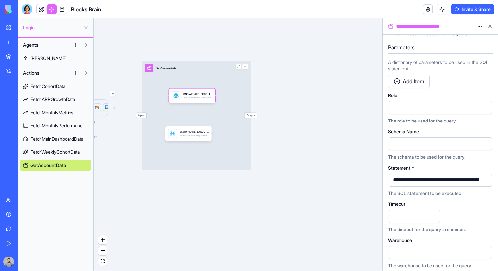
scroll to position [122, 0]
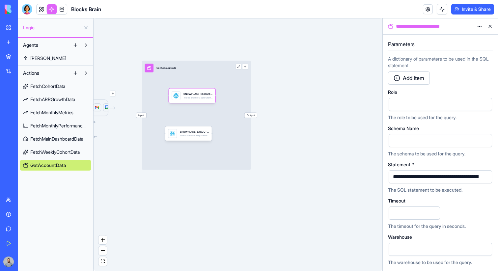
click at [489, 176] on button "button" at bounding box center [485, 176] width 11 height 11
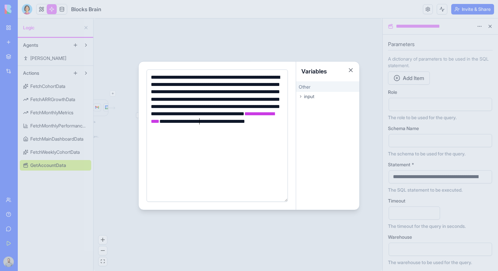
click at [201, 124] on div "**********" at bounding box center [216, 118] width 135 height 89
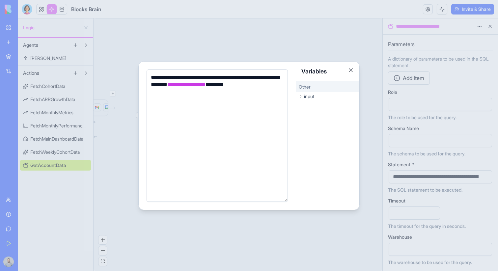
click at [393, 83] on div at bounding box center [249, 135] width 498 height 271
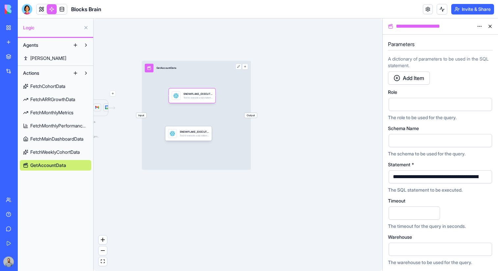
click at [151, 103] on div "Input GetAccountData Output" at bounding box center [196, 115] width 109 height 109
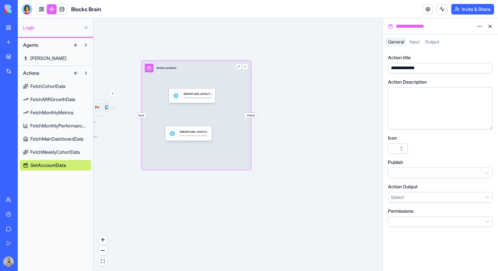
click at [58, 154] on span "FetchWeeklyCohortData" at bounding box center [54, 152] width 49 height 7
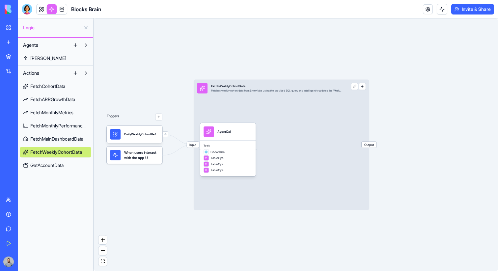
click at [58, 167] on span "GetAccountData" at bounding box center [46, 165] width 33 height 7
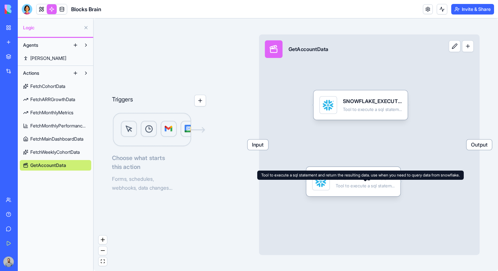
click at [363, 196] on div "Input GetAccountData Output" at bounding box center [369, 145] width 220 height 220
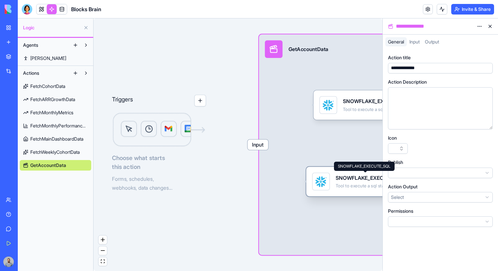
click at [345, 181] on div "SNOWFLAKE_EXECUTE_SQL" at bounding box center [364, 177] width 59 height 7
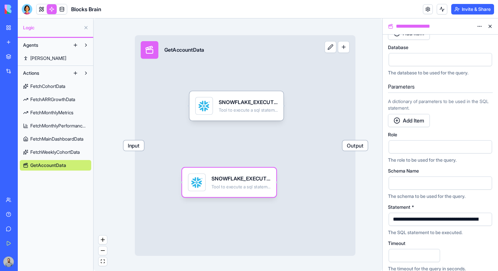
scroll to position [122, 0]
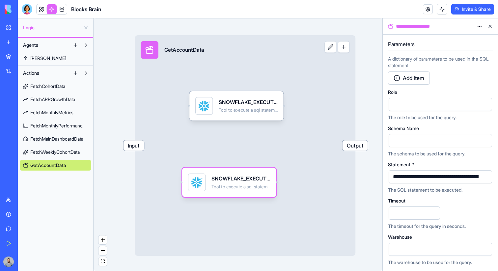
click at [138, 145] on span "Input" at bounding box center [133, 145] width 21 height 10
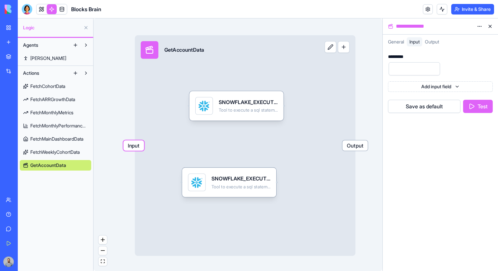
click at [360, 144] on span "Output" at bounding box center [354, 145] width 25 height 10
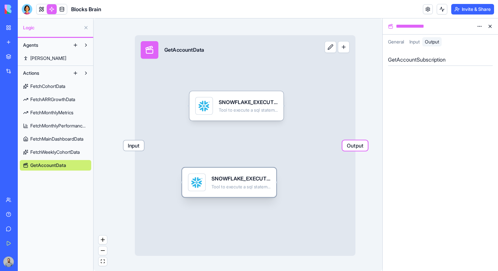
click at [265, 179] on div "SNOWFLAKE_EXECUTE_SQL" at bounding box center [240, 178] width 59 height 7
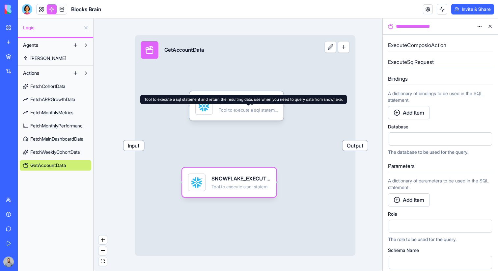
click at [251, 88] on div "Input GetAccountData Output" at bounding box center [245, 145] width 220 height 220
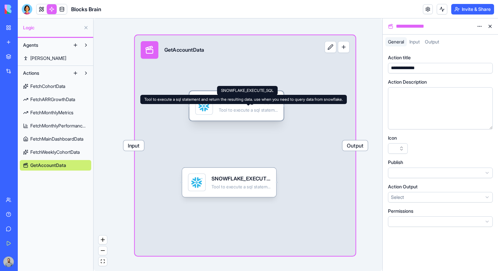
click at [251, 109] on div "Tool to execute a sql statement and return the resulting data. use when you nee…" at bounding box center [247, 110] width 59 height 6
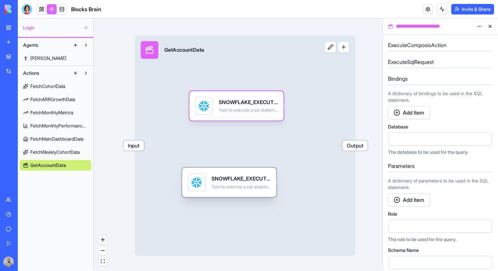
click at [253, 175] on div "SNOWFLAKE_EXECUTE_SQL" at bounding box center [240, 178] width 59 height 7
click at [415, 28] on div "**********" at bounding box center [434, 26] width 80 height 8
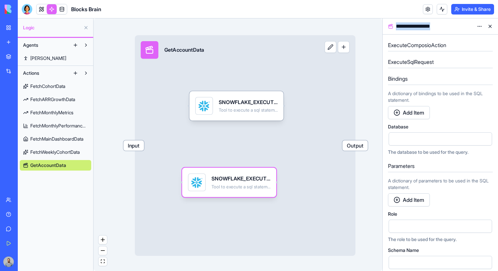
click at [415, 28] on div "**********" at bounding box center [434, 26] width 80 height 8
click at [257, 102] on div "SNOWFLAKE_EXECUTE_SQL" at bounding box center [247, 101] width 59 height 7
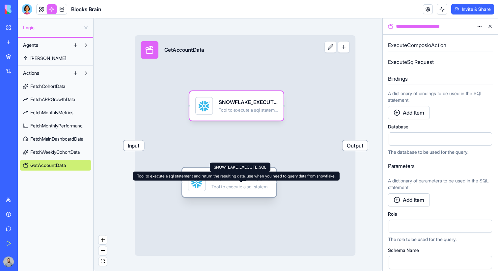
click at [238, 181] on div "SNOWFLAKE_EXECUTE_SQL" at bounding box center [240, 178] width 59 height 7
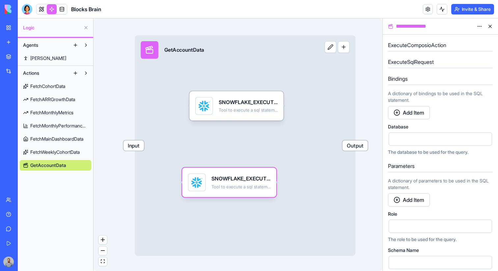
click at [421, 19] on div "**********" at bounding box center [439, 26] width 115 height 16
click at [417, 25] on div "**********" at bounding box center [434, 26] width 80 height 8
click at [411, 25] on div "**********" at bounding box center [434, 26] width 80 height 8
drag, startPoint x: 252, startPoint y: 191, endPoint x: 263, endPoint y: 191, distance: 10.9
click at [263, 191] on div "SNOWFLAKE_EXECUTE_SQL Tool to execute a sql statement and return the resulting …" at bounding box center [251, 182] width 59 height 18
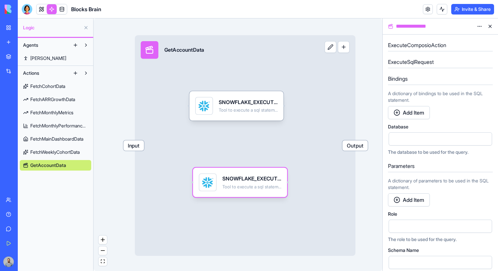
click at [343, 145] on span "Output" at bounding box center [354, 145] width 25 height 10
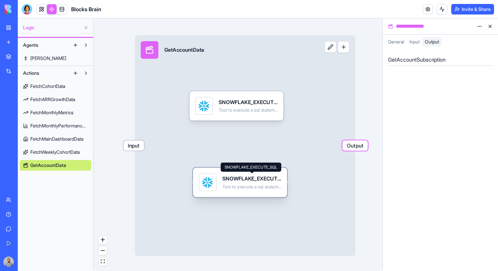
click at [243, 175] on div "SNOWFLAKE_EXECUTE_SQL" at bounding box center [251, 178] width 59 height 7
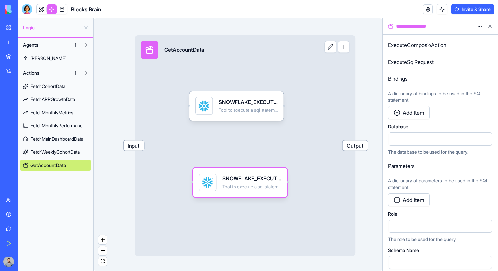
click at [133, 144] on span "Input" at bounding box center [133, 145] width 21 height 10
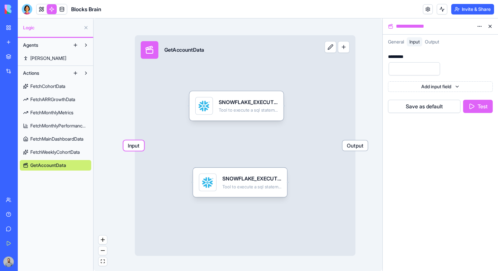
click at [468, 103] on button "Test" at bounding box center [478, 106] width 30 height 13
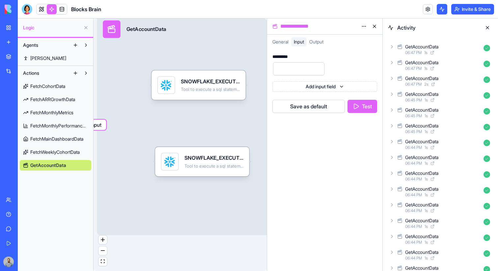
click at [181, 131] on div "Input GetAccountData Output" at bounding box center [207, 124] width 220 height 220
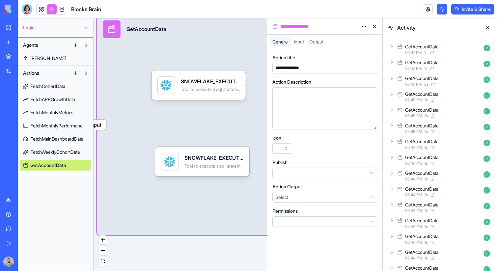
click at [359, 33] on div "**********" at bounding box center [324, 26] width 115 height 16
click at [359, 24] on html "**********" at bounding box center [249, 135] width 498 height 271
click at [351, 39] on div "State" at bounding box center [347, 40] width 39 height 11
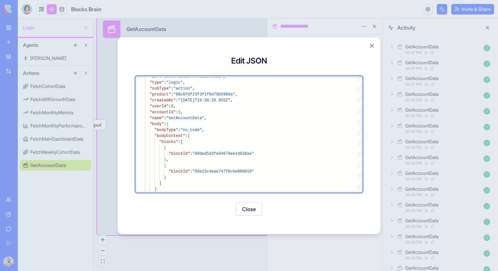
click at [379, 108] on div "**********" at bounding box center [248, 135] width 263 height 197
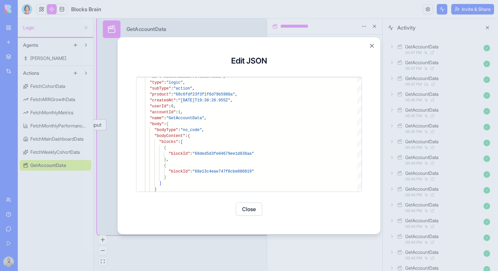
click at [398, 95] on div at bounding box center [249, 135] width 498 height 271
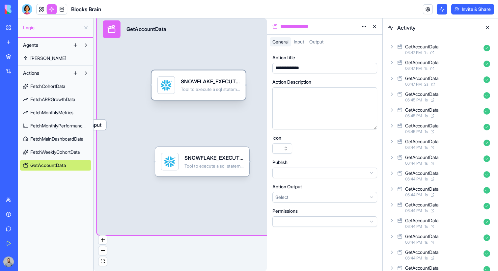
click at [200, 94] on div "SNOWFLAKE_EXECUTE_SQL Tool to execute a sql statement and return the resulting …" at bounding box center [198, 84] width 94 height 29
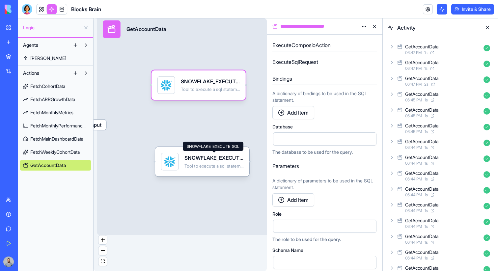
click at [215, 156] on div "SNOWFLAKE_EXECUTE_SQL" at bounding box center [213, 157] width 59 height 7
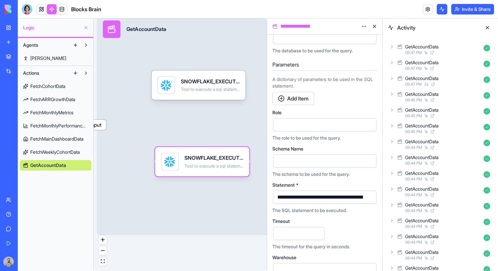
scroll to position [122, 0]
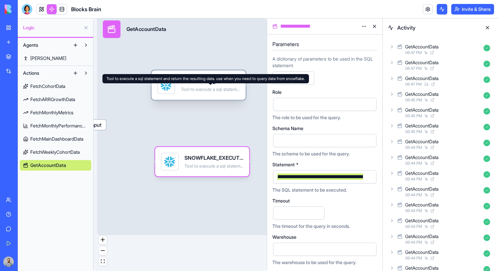
click at [207, 86] on div "SNOWFLAKE_EXECUTE_SQL Tool to execute a sql statement and return the resulting …" at bounding box center [210, 85] width 59 height 18
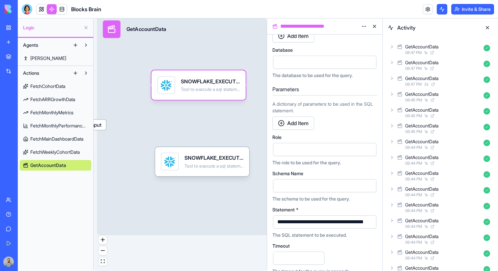
scroll to position [122, 0]
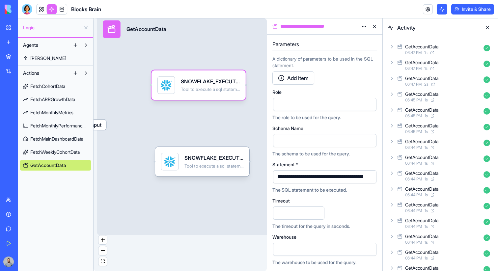
click at [308, 180] on div "**********" at bounding box center [414, 176] width 279 height 7
click at [96, 127] on span "Input" at bounding box center [96, 124] width 21 height 10
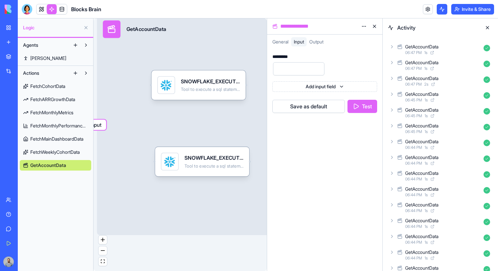
click at [361, 106] on button "Test" at bounding box center [362, 106] width 30 height 13
click at [230, 172] on div "SNOWFLAKE_EXECUTE_SQL Tool to execute a sql statement and return the resulting …" at bounding box center [202, 161] width 94 height 29
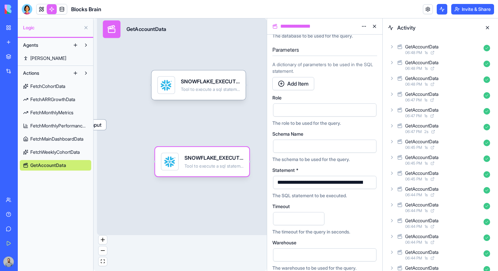
scroll to position [122, 0]
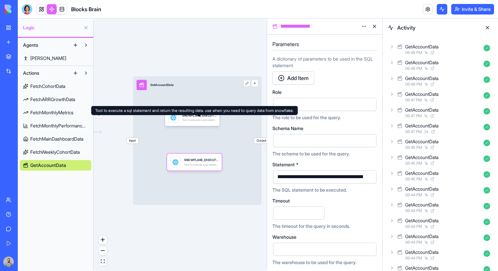
click at [257, 146] on div "Input GetAccountData Output" at bounding box center [197, 140] width 128 height 128
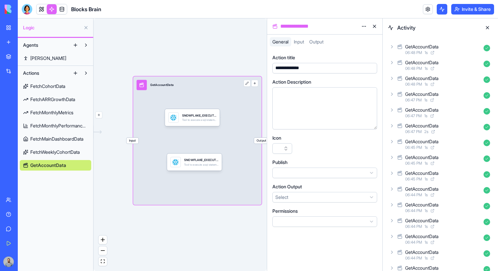
click at [319, 195] on html "**********" at bounding box center [249, 135] width 498 height 271
click at [365, 28] on html "**********" at bounding box center [249, 135] width 498 height 271
click at [359, 36] on div "State" at bounding box center [347, 40] width 39 height 11
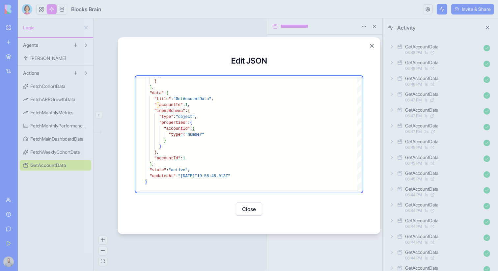
click at [409, 135] on div at bounding box center [249, 135] width 498 height 271
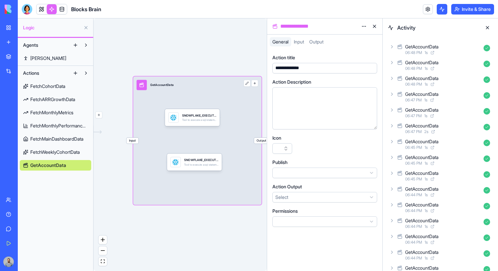
click at [257, 140] on span "Output" at bounding box center [261, 141] width 15 height 6
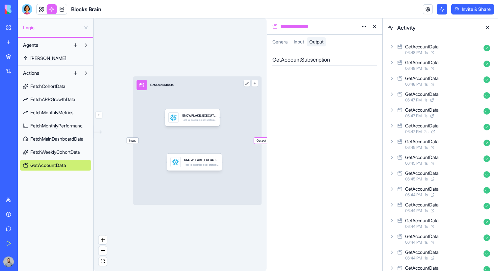
click at [243, 134] on div "Input GetAccountData Output" at bounding box center [197, 140] width 128 height 128
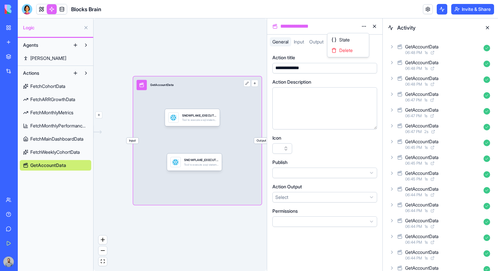
click at [364, 28] on html "**********" at bounding box center [249, 135] width 498 height 271
click at [295, 198] on html "**********" at bounding box center [249, 135] width 498 height 271
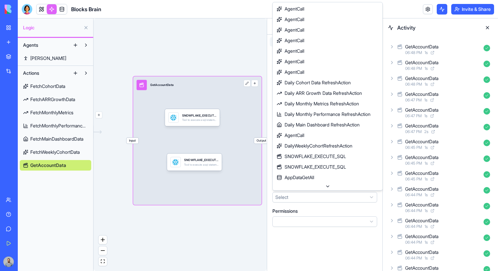
click at [295, 198] on html "**********" at bounding box center [249, 135] width 498 height 271
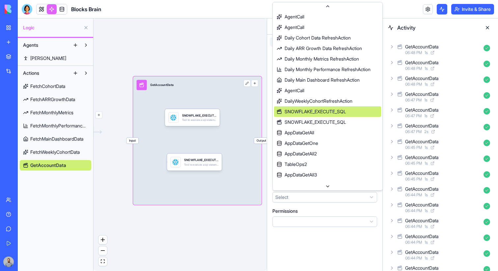
scroll to position [56, 0]
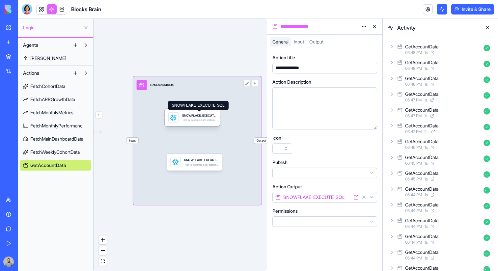
click at [205, 117] on div "SNOWFLAKE_EXECUTE_SQL" at bounding box center [199, 115] width 34 height 4
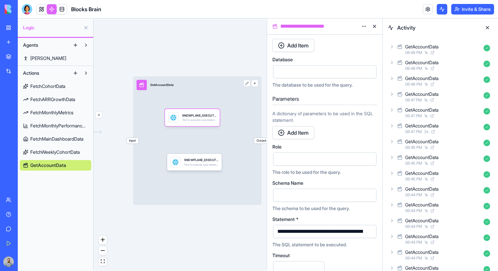
scroll to position [102, 0]
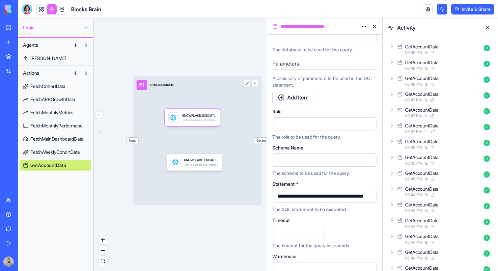
click at [302, 187] on div "**********" at bounding box center [324, 197] width 105 height 31
click at [134, 141] on span "Input" at bounding box center [132, 141] width 12 height 6
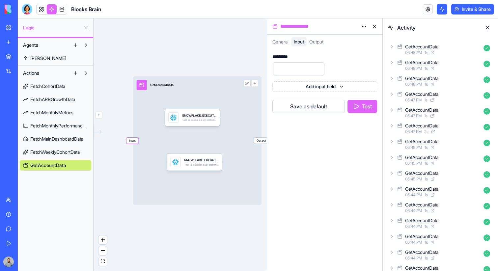
click at [356, 108] on button "Test" at bounding box center [362, 106] width 30 height 13
click at [240, 160] on div "Input GetAccountData Output" at bounding box center [197, 140] width 128 height 128
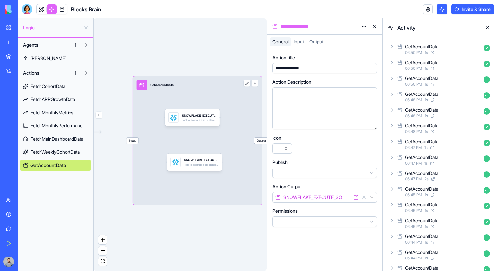
click at [302, 195] on html "**********" at bounding box center [249, 135] width 498 height 271
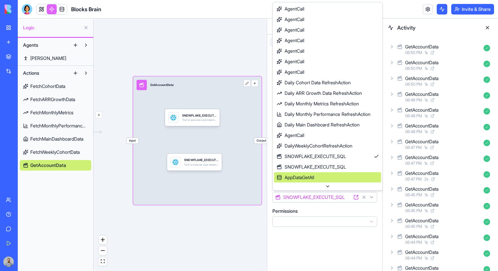
scroll to position [11, 0]
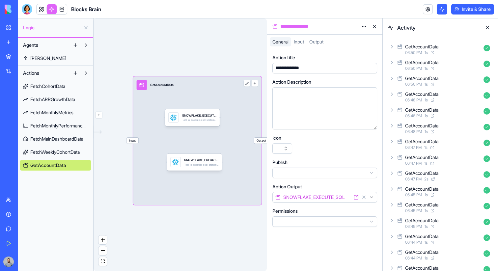
click at [129, 142] on span "Input" at bounding box center [132, 141] width 12 height 6
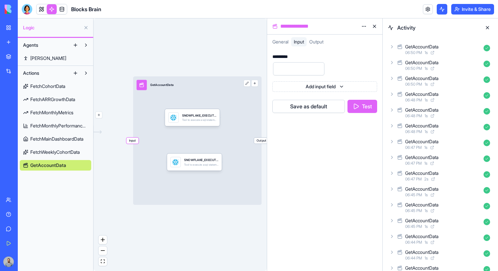
click at [374, 108] on button "Test" at bounding box center [362, 106] width 30 height 13
click at [451, 49] on div "GetAccountData" at bounding box center [443, 46] width 76 height 7
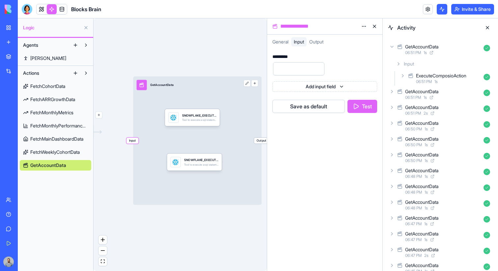
click at [447, 75] on div "ExecuteComposioAction" at bounding box center [441, 75] width 50 height 7
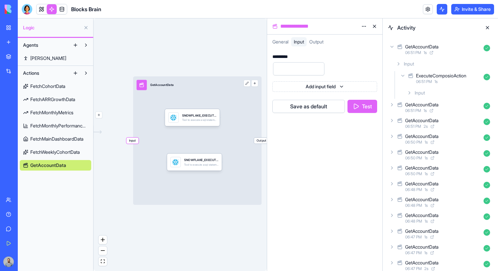
click at [447, 75] on div "ExecuteComposioAction" at bounding box center [441, 75] width 50 height 7
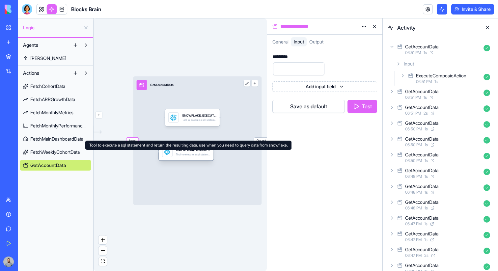
drag, startPoint x: 195, startPoint y: 164, endPoint x: 187, endPoint y: 153, distance: 13.1
click at [187, 153] on div "Tool to execute a sql statement and return the resulting data. use when you nee…" at bounding box center [193, 154] width 34 height 3
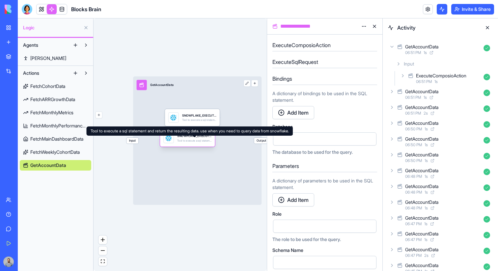
drag, startPoint x: 195, startPoint y: 154, endPoint x: 197, endPoint y: 140, distance: 13.6
click at [197, 140] on div "Tool to execute a sql statement and return the resulting data. use when you nee…" at bounding box center [194, 140] width 34 height 3
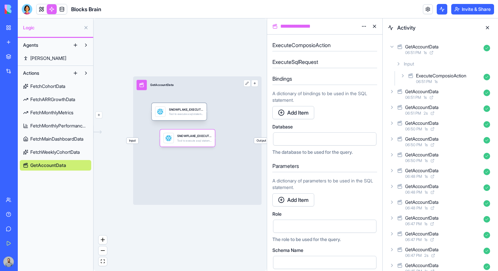
drag, startPoint x: 202, startPoint y: 120, endPoint x: 189, endPoint y: 113, distance: 14.9
click at [189, 114] on div "Tool to execute a sql statement and return the resulting data. use when you nee…" at bounding box center [186, 114] width 34 height 3
click at [189, 113] on div "Tool to execute a sql statement and return the resulting data. use when you nee…" at bounding box center [186, 113] width 34 height 3
click at [366, 22] on html "**********" at bounding box center [249, 135] width 498 height 271
click at [362, 35] on div "State" at bounding box center [347, 40] width 39 height 11
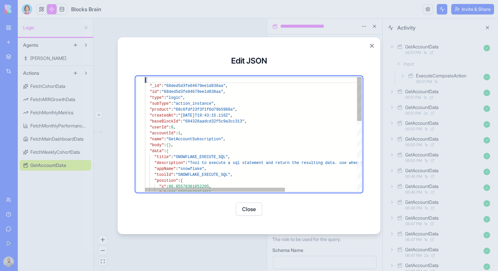
type textarea "**********"
click at [220, 158] on div "{ "_id" : "68ded5d3fe04679ee1d838aa" , "id" : "68ded5d3fe04679ee1d838aa" , "typ…" at bounding box center [309, 226] width 328 height 298
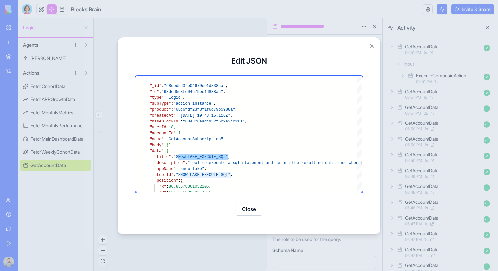
click at [290, 27] on div at bounding box center [249, 135] width 498 height 271
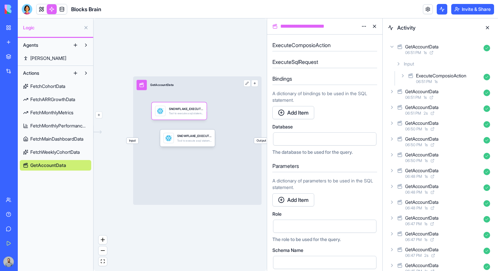
click at [295, 27] on div "**********" at bounding box center [319, 26] width 80 height 8
copy div "**********"
click at [366, 25] on html "**********" at bounding box center [249, 135] width 498 height 271
click at [354, 38] on div "State" at bounding box center [347, 40] width 39 height 11
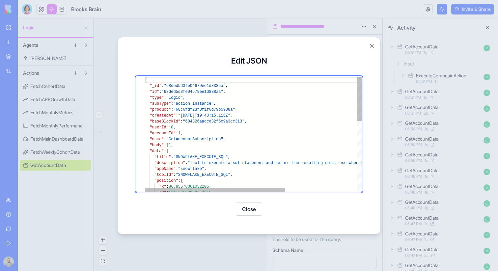
click at [205, 152] on div "{ "_id" : "68ded5d3fe04679ee1d838aa" , "id" : "68ded5d3fe04679ee1d838aa" , "typ…" at bounding box center [309, 226] width 328 height 298
click at [205, 154] on div "{ "_id" : "68ded5d3fe04679ee1d838aa" , "id" : "68ded5d3fe04679ee1d838aa" , "typ…" at bounding box center [309, 226] width 328 height 298
click at [205, 155] on div "{ "_id" : "68ded5d3fe04679ee1d838aa" , "id" : "68ded5d3fe04679ee1d838aa" , "typ…" at bounding box center [309, 226] width 328 height 298
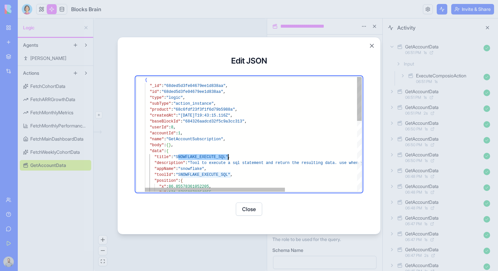
type textarea "**********"
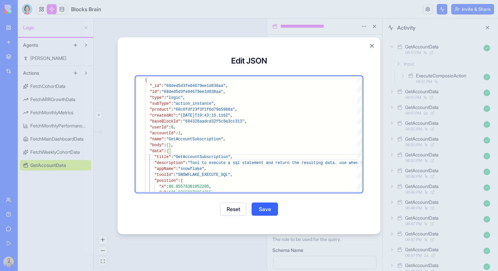
click at [268, 210] on button "Save" at bounding box center [264, 208] width 26 height 13
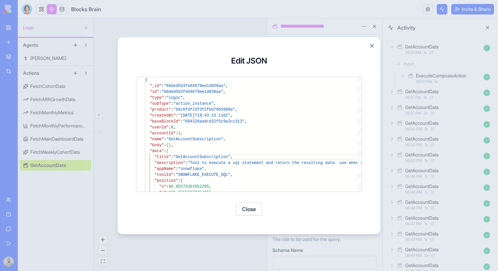
click at [246, 210] on button "Close" at bounding box center [249, 208] width 26 height 13
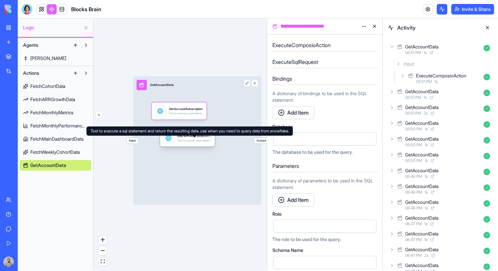
click at [202, 139] on div "Tool to execute a sql statement and return the resulting data. use when you nee…" at bounding box center [194, 140] width 34 height 3
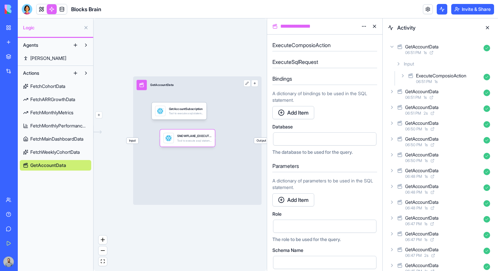
click at [319, 30] on div "**********" at bounding box center [319, 26] width 80 height 8
copy div "**********"
click at [360, 27] on html "**********" at bounding box center [249, 135] width 498 height 271
click at [356, 35] on div "State" at bounding box center [347, 40] width 39 height 11
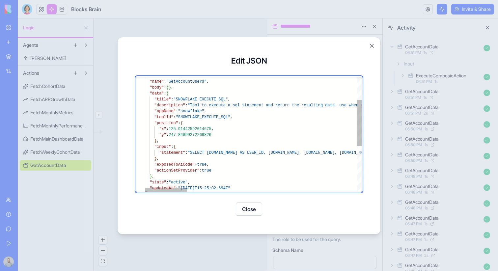
type textarea "**********"
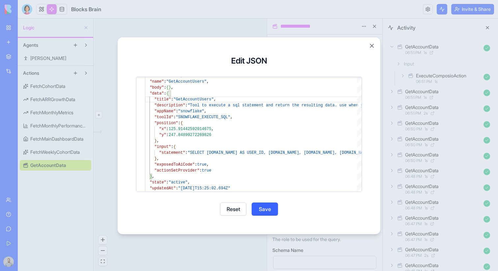
click at [266, 207] on button "Save" at bounding box center [264, 208] width 26 height 13
click at [252, 207] on button "Close" at bounding box center [249, 208] width 26 height 13
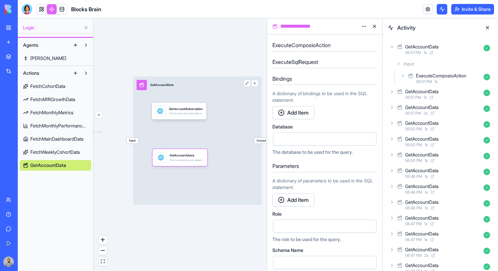
drag, startPoint x: 204, startPoint y: 142, endPoint x: 195, endPoint y: 162, distance: 21.1
click at [195, 162] on div "GetAccountUsers Tool to execute a sql statement and return the resulting data. …" at bounding box center [186, 157] width 34 height 10
drag, startPoint x: 203, startPoint y: 111, endPoint x: 206, endPoint y: 114, distance: 4.2
click at [206, 114] on div "GetAccountSubscription Tool to execute a sql statement and return the resulting…" at bounding box center [182, 113] width 55 height 17
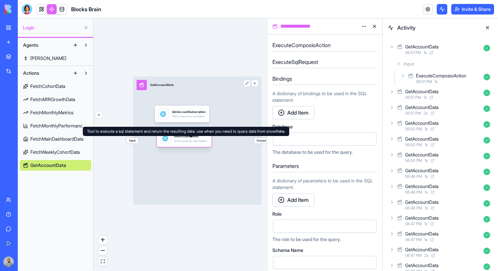
drag, startPoint x: 202, startPoint y: 161, endPoint x: 207, endPoint y: 142, distance: 19.7
click at [207, 142] on div "Tool to execute a sql statement and return the resulting data. use when you nee…" at bounding box center [191, 140] width 34 height 3
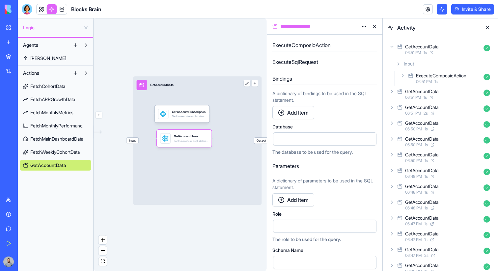
click at [76, 72] on button at bounding box center [75, 73] width 11 height 11
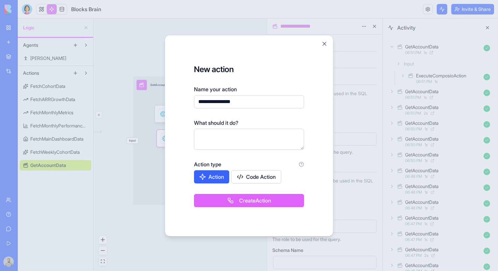
type input "**********"
click at [234, 200] on button "Create Action" at bounding box center [249, 200] width 110 height 13
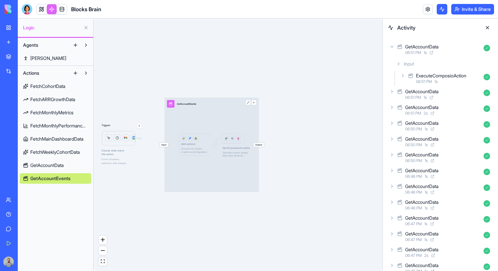
click at [69, 179] on span "GetAccountEvents" at bounding box center [50, 178] width 40 height 7
click at [253, 102] on button "button" at bounding box center [253, 102] width 5 height 5
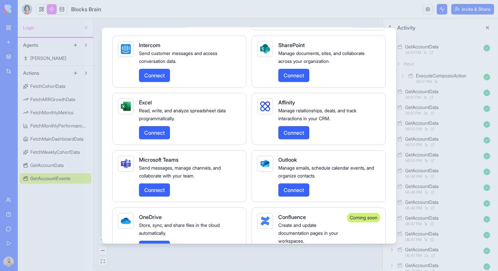
scroll to position [1309, 0]
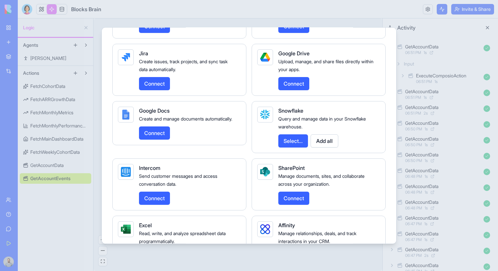
click at [298, 147] on button "Select..." at bounding box center [293, 140] width 30 height 13
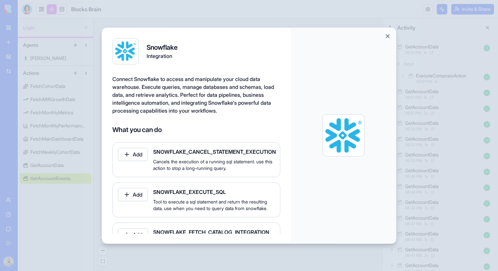
scroll to position [7, 0]
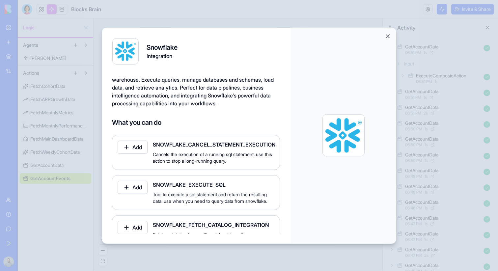
click at [141, 186] on button "Add" at bounding box center [132, 186] width 30 height 13
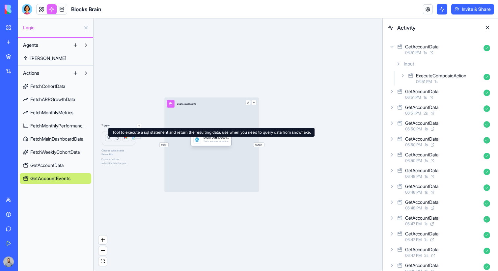
drag, startPoint x: 183, startPoint y: 137, endPoint x: 209, endPoint y: 144, distance: 27.1
click at [209, 143] on div "Tool to execute a sql statement and return the resulting data. use when you nee…" at bounding box center [215, 141] width 25 height 3
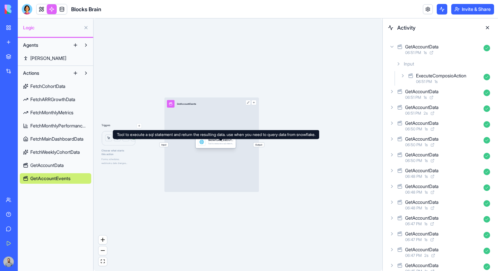
click at [213, 143] on div "Tool to execute a sql statement and return the resulting data. use when you nee…" at bounding box center [220, 143] width 25 height 3
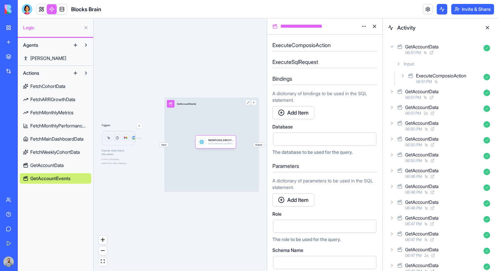
click at [224, 120] on div "Input GetAccountEvents Output" at bounding box center [211, 144] width 94 height 94
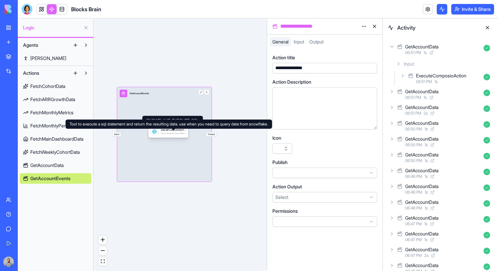
click at [181, 133] on div "Tool to execute a sql statement and return the resulting data. use when you nee…" at bounding box center [173, 133] width 25 height 3
click at [172, 132] on div "Tool to execute a sql statement and return the resulting data. use when you nee…" at bounding box center [172, 133] width 25 height 3
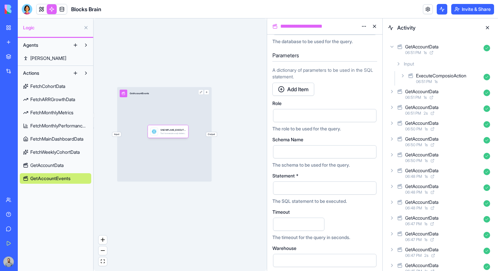
scroll to position [122, 0]
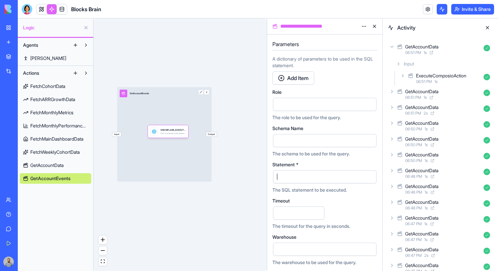
click at [334, 177] on div at bounding box center [319, 177] width 88 height 10
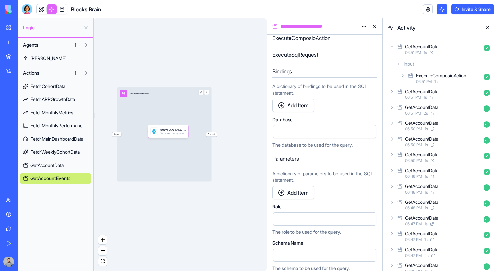
scroll to position [0, 0]
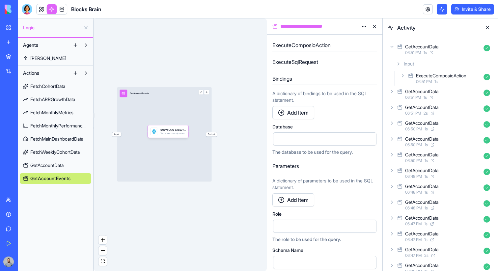
drag, startPoint x: 328, startPoint y: 200, endPoint x: 270, endPoint y: 74, distance: 138.7
click at [270, 74] on div "ExecuteComposioAction ExecuteSqlRequest Bindings A dictionary of bindings to be…" at bounding box center [324, 153] width 115 height 236
click at [307, 113] on button "Add Item" at bounding box center [293, 112] width 42 height 13
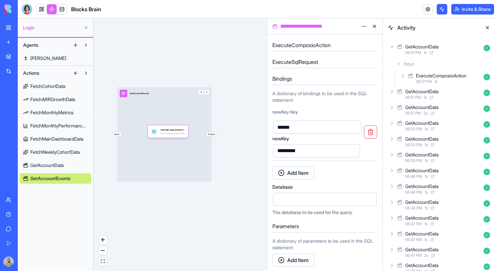
click at [317, 126] on input "******" at bounding box center [317, 126] width 88 height 13
type input "**********"
click at [118, 135] on span "Input" at bounding box center [116, 134] width 9 height 4
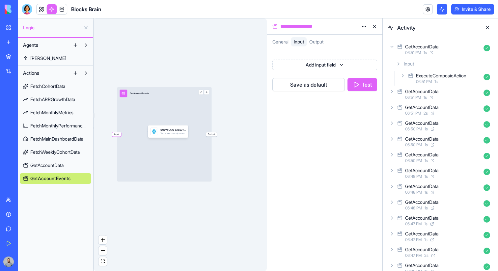
click at [306, 68] on html "**********" at bounding box center [249, 135] width 498 height 271
click at [332, 91] on span "Number" at bounding box center [325, 91] width 17 height 7
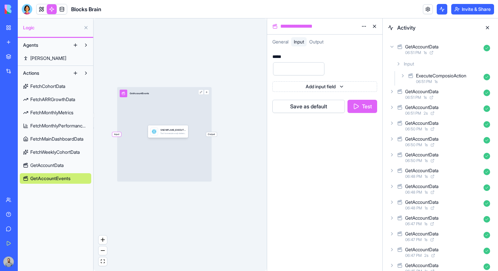
click at [277, 56] on div "*****" at bounding box center [277, 56] width 11 height 5
click at [178, 139] on div "Input GetAccountEvents Output" at bounding box center [164, 134] width 94 height 94
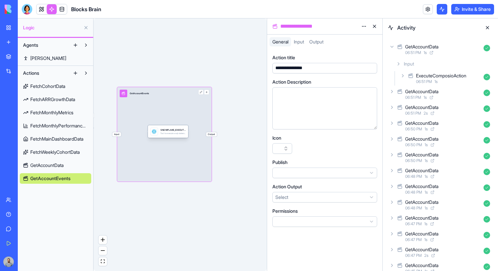
click at [179, 133] on div "Tool to execute a sql statement and return the resulting data. use when you nee…" at bounding box center [172, 133] width 25 height 3
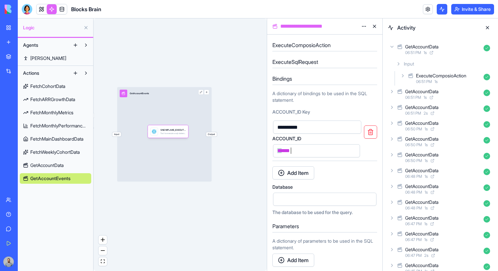
click at [293, 154] on div "* **** *" at bounding box center [310, 151] width 71 height 10
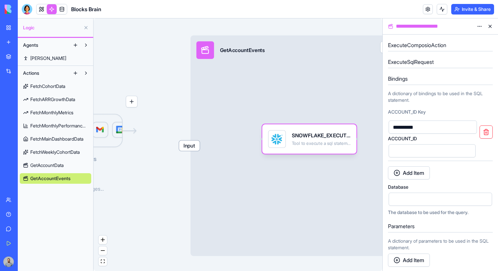
click at [409, 146] on div at bounding box center [426, 151] width 71 height 10
click at [180, 144] on span "Input" at bounding box center [189, 145] width 21 height 10
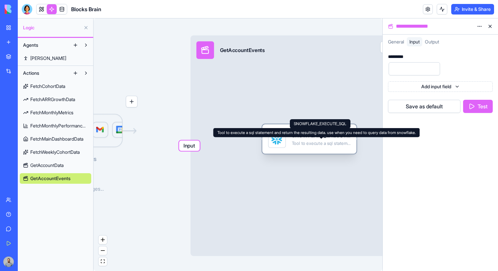
click at [326, 145] on div "Tool to execute a sql statement and return the resulting data. use when you nee…" at bounding box center [321, 143] width 59 height 6
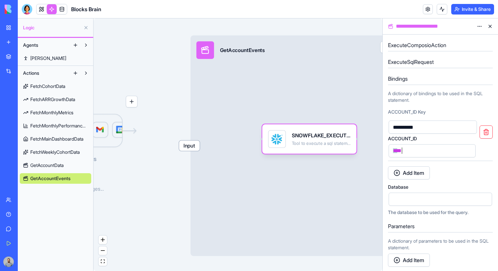
click at [410, 150] on div "* ** *" at bounding box center [426, 151] width 71 height 10
click at [486, 14] on button "Invite & Share" at bounding box center [472, 9] width 43 height 11
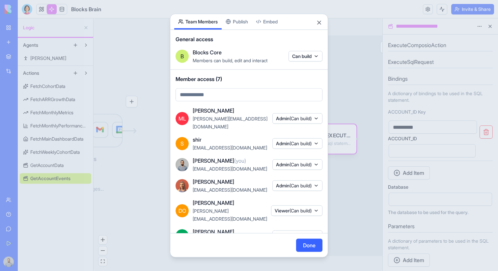
click at [488, 25] on div at bounding box center [249, 135] width 498 height 271
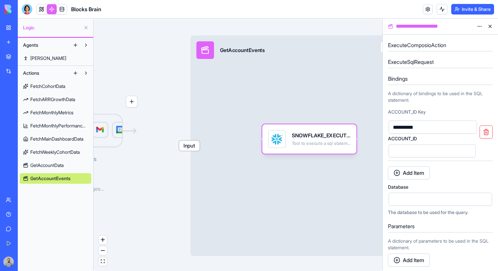
click at [488, 25] on button at bounding box center [489, 26] width 11 height 11
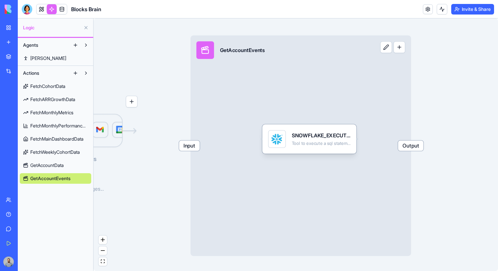
click at [295, 239] on div "Input GetAccountEvents Output" at bounding box center [300, 146] width 220 height 220
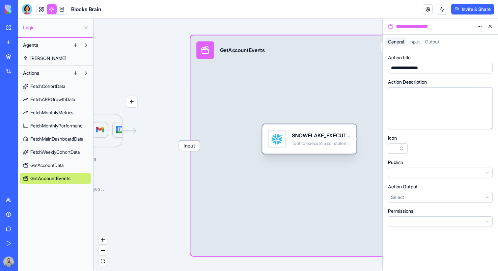
click at [302, 148] on div "SNOWFLAKE_EXECUTE_SQL Tool to execute a sql statement and return the resulting …" at bounding box center [309, 138] width 94 height 29
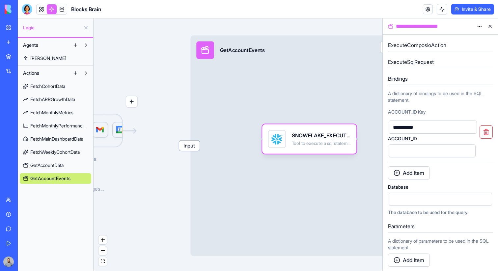
click at [411, 150] on div at bounding box center [426, 151] width 71 height 10
click at [471, 146] on button "button" at bounding box center [468, 150] width 11 height 11
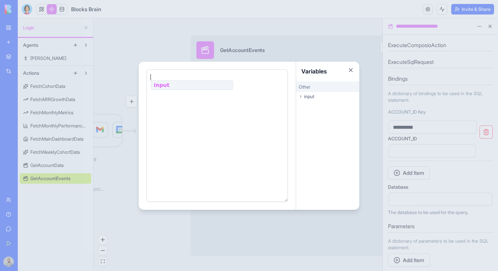
click at [317, 94] on div "input" at bounding box center [327, 96] width 63 height 9
click at [381, 112] on div at bounding box center [249, 135] width 498 height 271
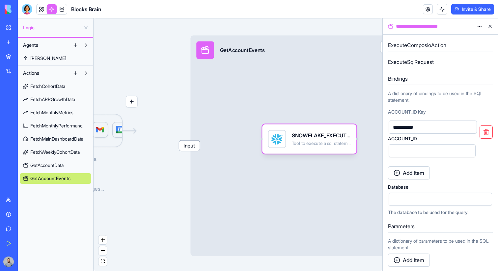
click at [398, 142] on div "ACCOUNT_ID" at bounding box center [432, 147] width 88 height 22
click at [398, 145] on div at bounding box center [431, 150] width 87 height 13
click at [468, 150] on button "button" at bounding box center [468, 150] width 11 height 11
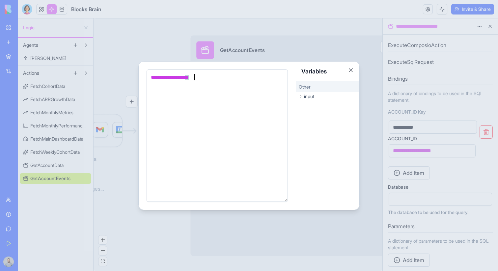
click at [361, 136] on div at bounding box center [249, 135] width 498 height 271
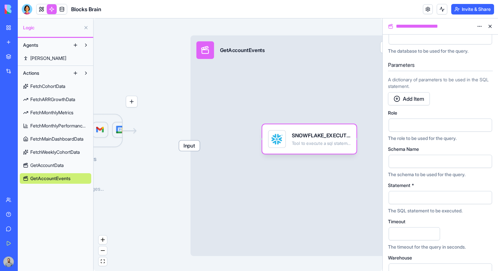
scroll to position [165, 0]
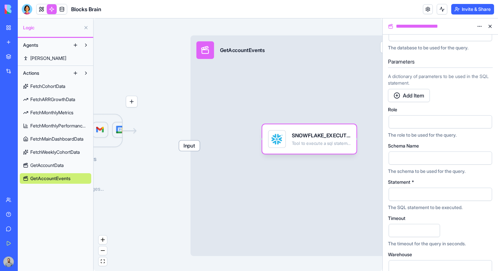
click at [482, 195] on button "button" at bounding box center [485, 194] width 11 height 11
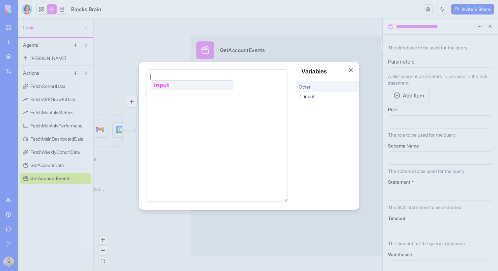
click at [199, 138] on div at bounding box center [216, 136] width 135 height 124
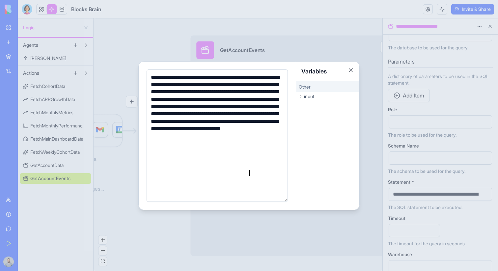
click at [251, 174] on div "**********" at bounding box center [216, 129] width 135 height 111
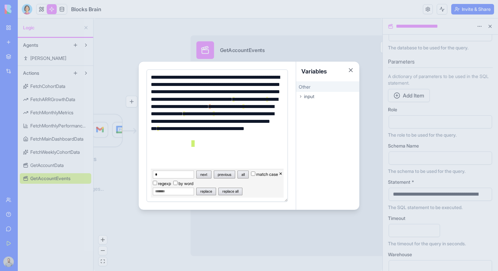
type input "*"
click at [241, 158] on div "**********" at bounding box center [216, 129] width 135 height 111
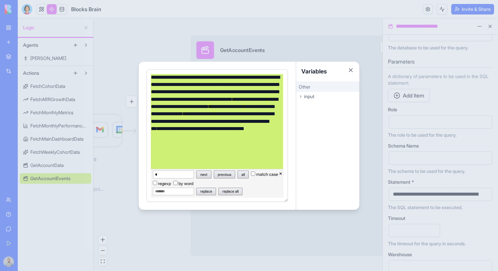
copy div "**********"
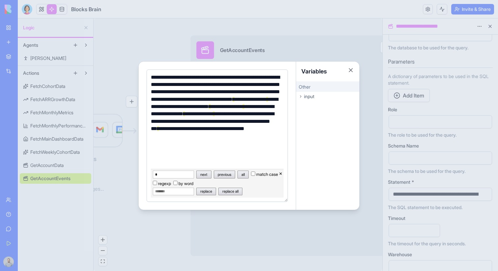
click at [226, 143] on div "**********" at bounding box center [216, 129] width 135 height 111
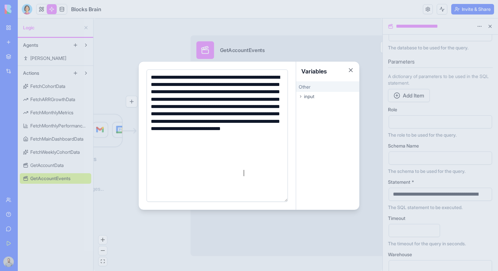
click at [370, 145] on div at bounding box center [249, 135] width 498 height 271
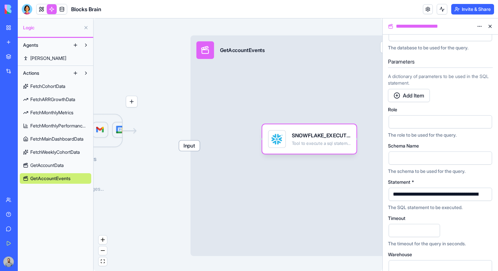
click at [183, 145] on span "Input" at bounding box center [189, 145] width 21 height 10
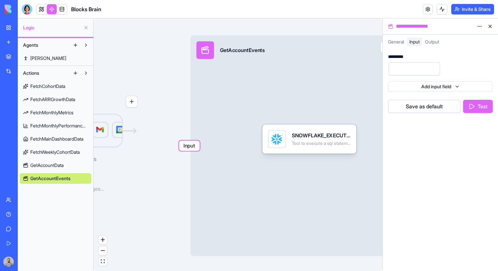
click at [395, 70] on input "number" at bounding box center [413, 68] width 51 height 13
type input "*"
click at [471, 104] on button "Test" at bounding box center [478, 106] width 30 height 13
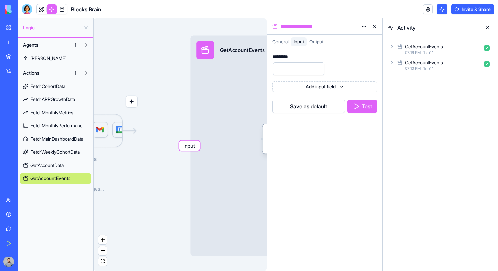
click at [450, 51] on div "07:16 PM 1 s" at bounding box center [443, 52] width 76 height 5
click at [436, 90] on div "Output" at bounding box center [442, 93] width 99 height 12
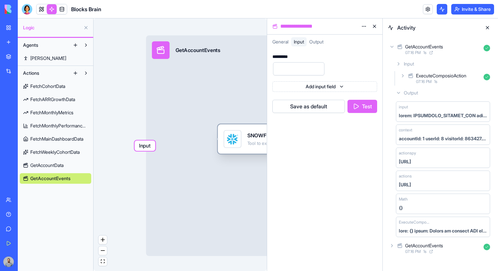
click at [235, 146] on div at bounding box center [232, 139] width 18 height 18
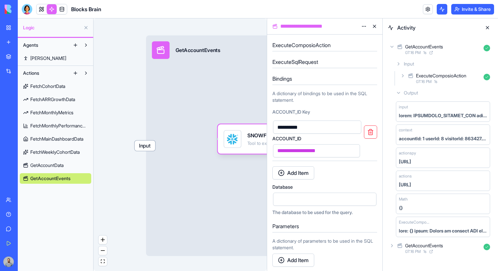
click at [340, 155] on div "**********" at bounding box center [310, 151] width 71 height 10
click at [142, 146] on span "Input" at bounding box center [145, 145] width 21 height 10
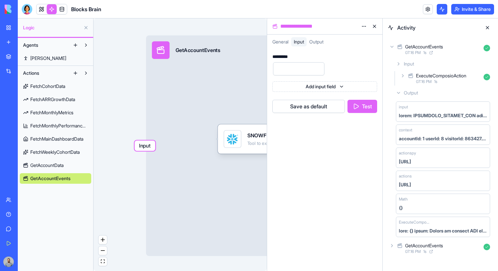
click at [369, 109] on button "Test" at bounding box center [362, 106] width 30 height 13
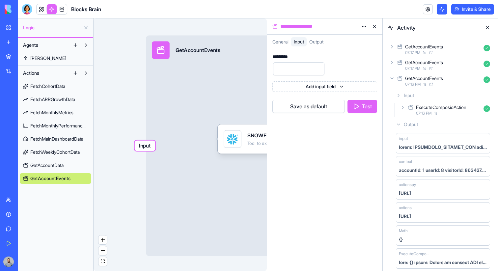
click at [449, 48] on div "GetAccountEvents" at bounding box center [443, 46] width 76 height 7
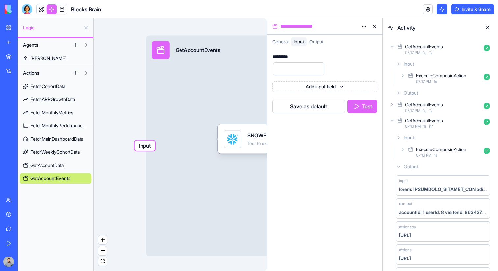
click at [444, 92] on div "Output" at bounding box center [442, 93] width 99 height 12
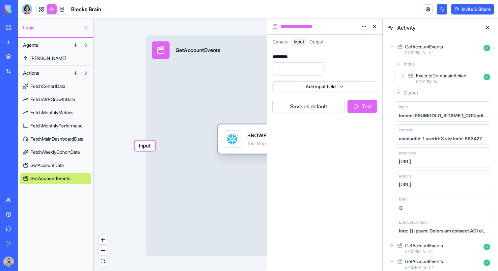
click at [234, 133] on div at bounding box center [232, 138] width 11 height 11
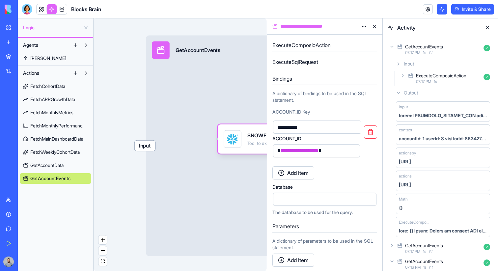
click at [369, 133] on button "button" at bounding box center [370, 131] width 13 height 13
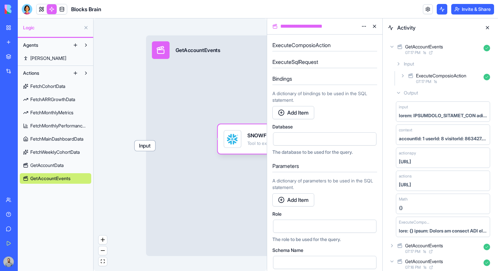
click at [151, 147] on span "Input" at bounding box center [145, 145] width 21 height 10
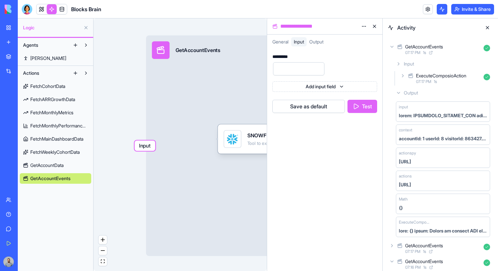
click at [369, 108] on button "Test" at bounding box center [362, 106] width 30 height 13
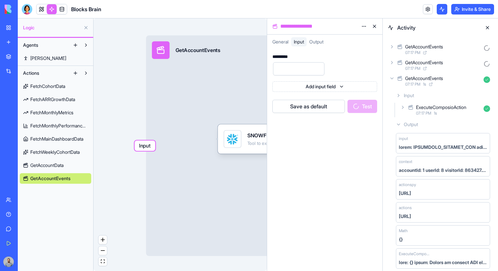
click at [458, 49] on div "GetAccountEvents" at bounding box center [443, 46] width 76 height 7
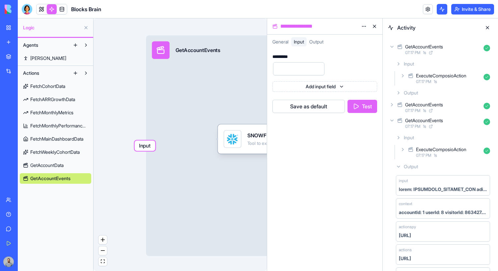
click at [458, 93] on div "Output" at bounding box center [442, 93] width 99 height 12
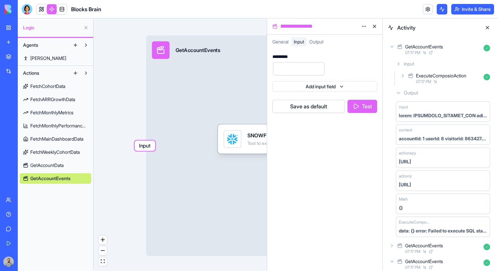
click at [258, 154] on div "Input GetAccountEvents Output" at bounding box center [256, 146] width 220 height 220
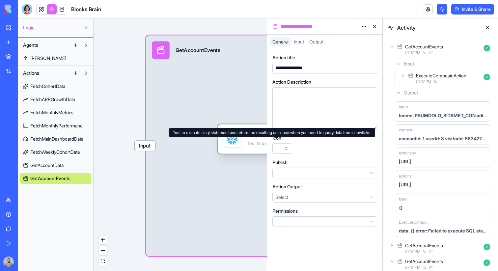
click at [256, 145] on div "Tool to execute a sql statement and return the resulting data. use when you nee…" at bounding box center [276, 143] width 59 height 6
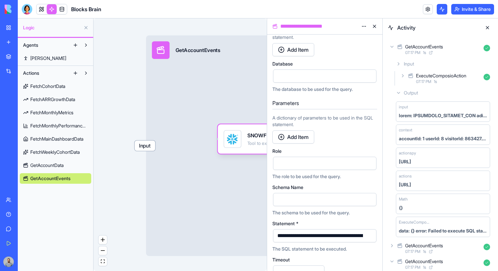
scroll to position [101, 0]
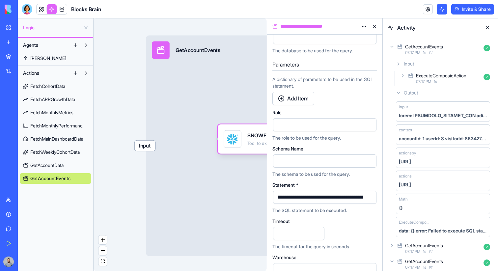
click at [369, 194] on button "button" at bounding box center [369, 197] width 11 height 11
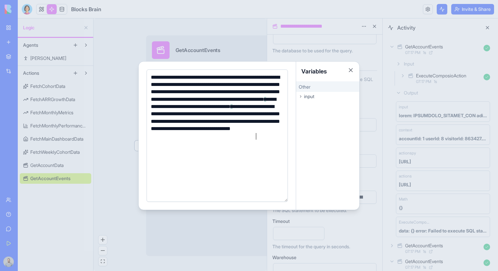
click at [255, 138] on div "**********" at bounding box center [216, 125] width 135 height 103
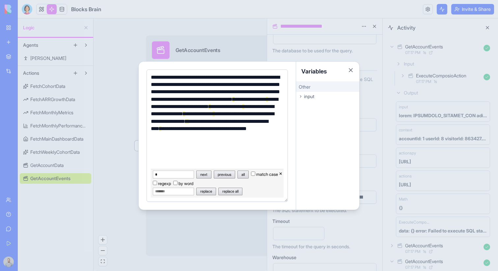
type input "*"
click at [226, 129] on div "**********" at bounding box center [216, 125] width 135 height 103
click at [242, 115] on div "**********" at bounding box center [216, 125] width 135 height 103
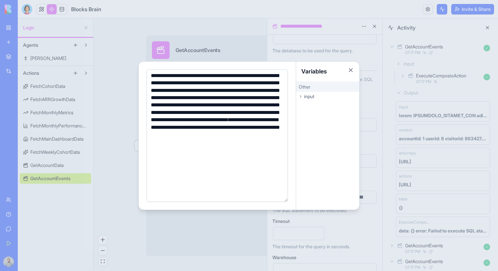
scroll to position [8, 0]
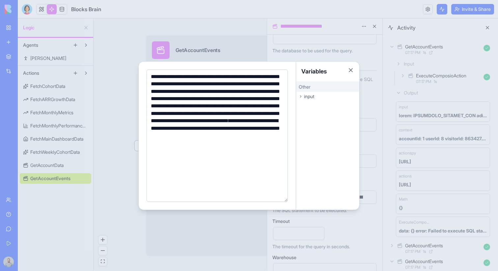
click at [402, 151] on div at bounding box center [249, 135] width 498 height 271
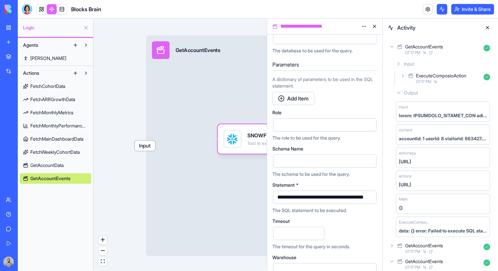
click at [150, 148] on span "Input" at bounding box center [145, 145] width 21 height 10
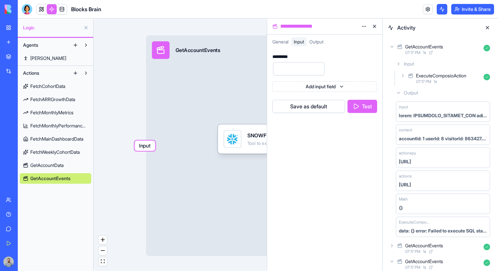
click at [372, 106] on button "Test" at bounding box center [362, 106] width 30 height 13
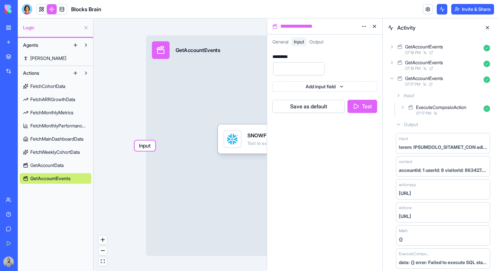
click at [462, 54] on div "07:18 PM 1 s" at bounding box center [443, 52] width 76 height 5
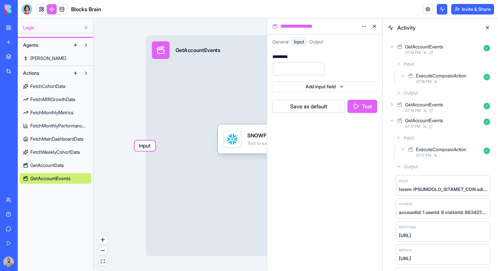
click at [413, 93] on span "Output" at bounding box center [410, 92] width 14 height 7
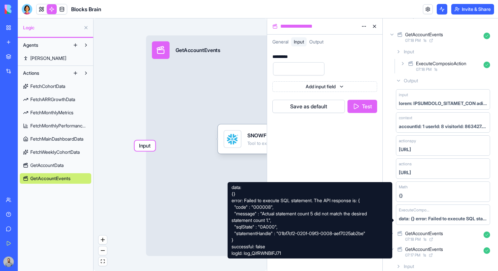
scroll to position [21, 0]
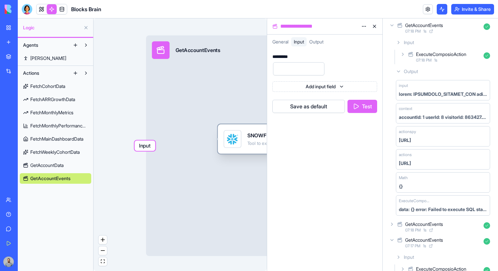
click at [247, 147] on div "SNOWFLAKE_EXECUTE_SQL Tool to execute a sql statement and return the resulting …" at bounding box center [276, 139] width 59 height 18
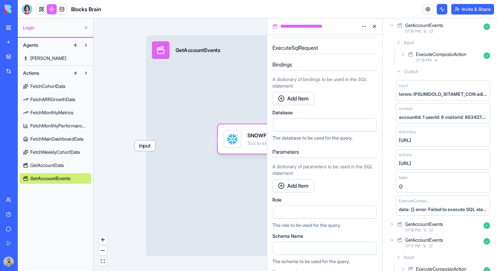
scroll to position [17, 0]
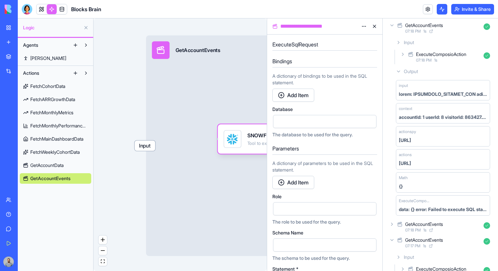
click at [305, 184] on button "Add Item" at bounding box center [293, 182] width 42 height 13
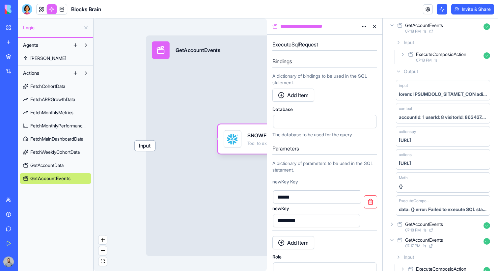
click at [315, 198] on input "******" at bounding box center [317, 196] width 88 height 13
type input "**********"
click at [303, 222] on div "*********" at bounding box center [289, 220] width 29 height 7
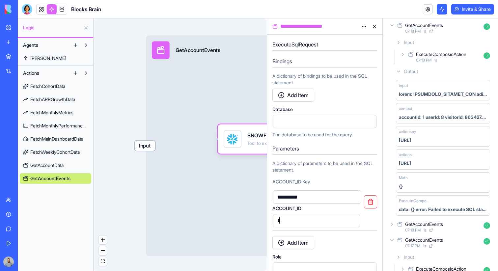
click at [146, 146] on span "Input" at bounding box center [145, 145] width 21 height 10
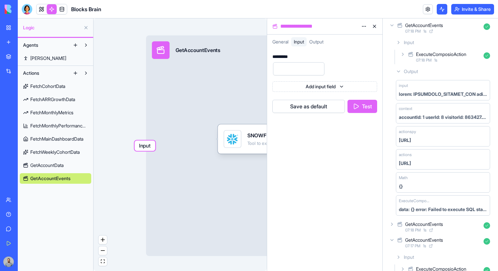
click at [356, 104] on button "Test" at bounding box center [362, 106] width 30 height 13
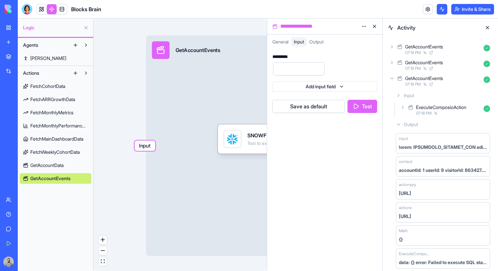
click at [456, 49] on div "GetAccountEvents" at bounding box center [443, 46] width 76 height 7
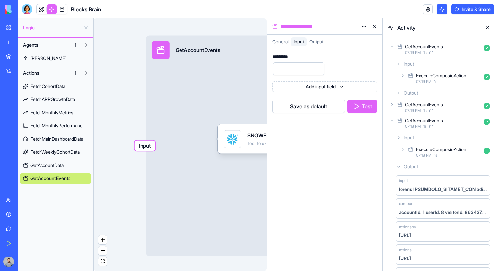
click at [441, 91] on div "Output" at bounding box center [442, 93] width 99 height 12
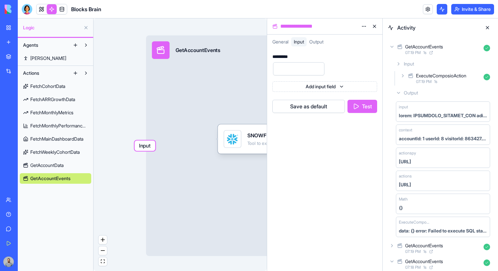
click at [249, 155] on div "Input GetAccountEvents Output" at bounding box center [256, 146] width 220 height 220
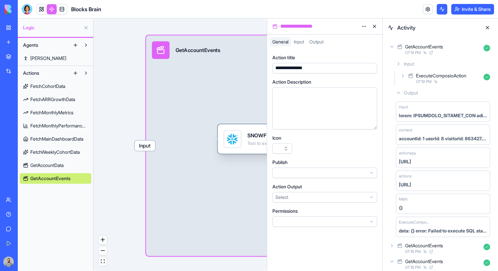
click at [253, 151] on div "SNOWFLAKE_EXECUTE_SQL Tool to execute a sql statement and return the resulting …" at bounding box center [264, 138] width 94 height 29
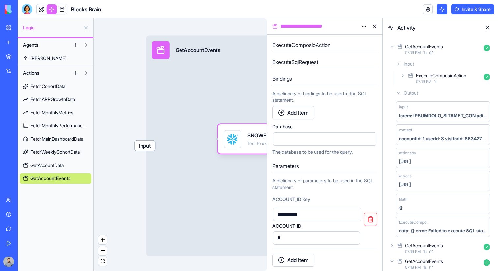
click at [373, 218] on button "button" at bounding box center [370, 219] width 13 height 13
